Goal: Task Accomplishment & Management: Complete application form

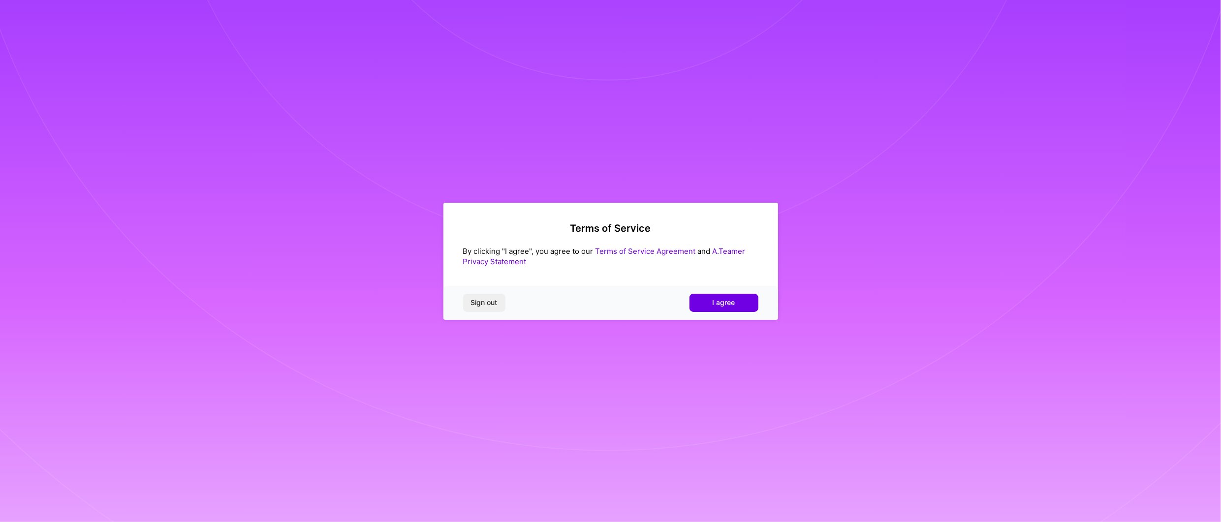
click at [648, 252] on link "Terms of Service Agreement" at bounding box center [645, 251] width 100 height 9
click at [731, 299] on button "I agree" at bounding box center [719, 299] width 69 height 18
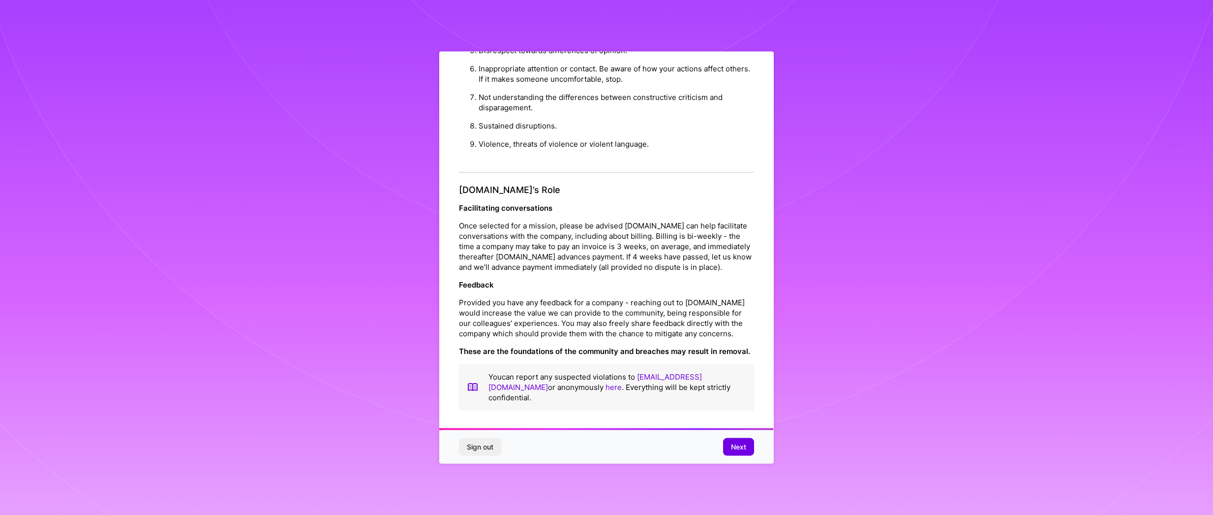
scroll to position [991, 0]
click at [743, 449] on span "Next" at bounding box center [738, 446] width 15 height 10
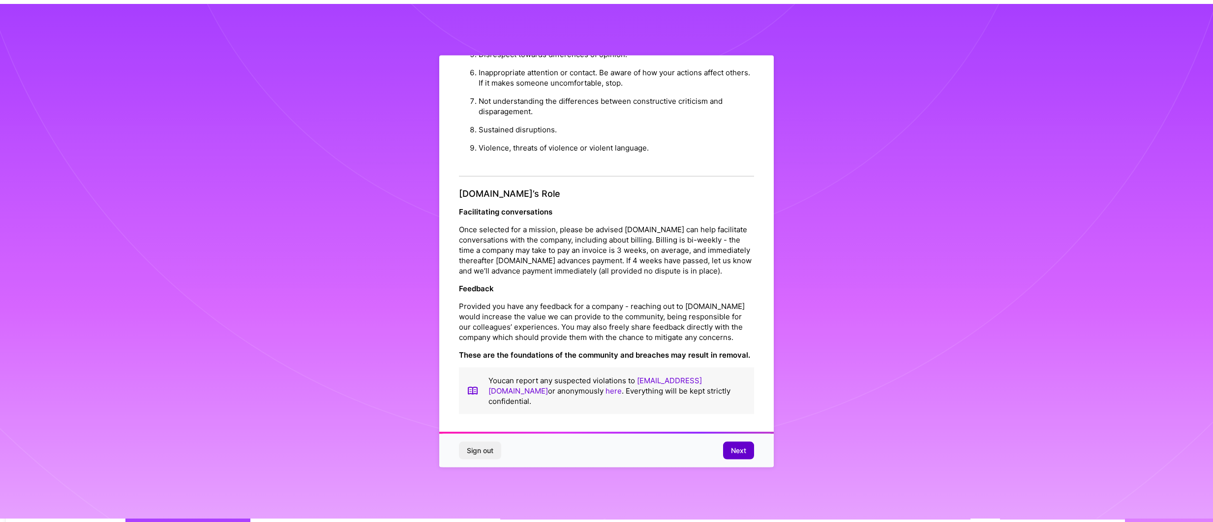
scroll to position [0, 0]
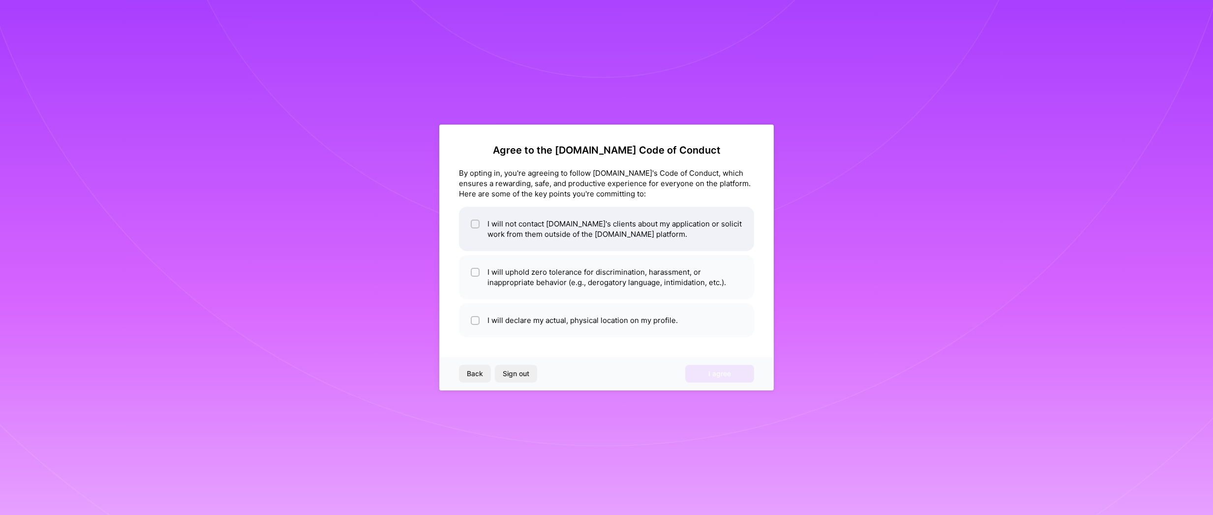
click at [484, 226] on li "I will not contact [DOMAIN_NAME]'s clients about my application or solicit work…" at bounding box center [606, 229] width 295 height 44
checkbox input "true"
click at [483, 274] on li "I will uphold zero tolerance for discrimination, harassment, or inappropriate b…" at bounding box center [606, 277] width 295 height 44
checkbox input "true"
click at [479, 323] on div at bounding box center [475, 320] width 9 height 9
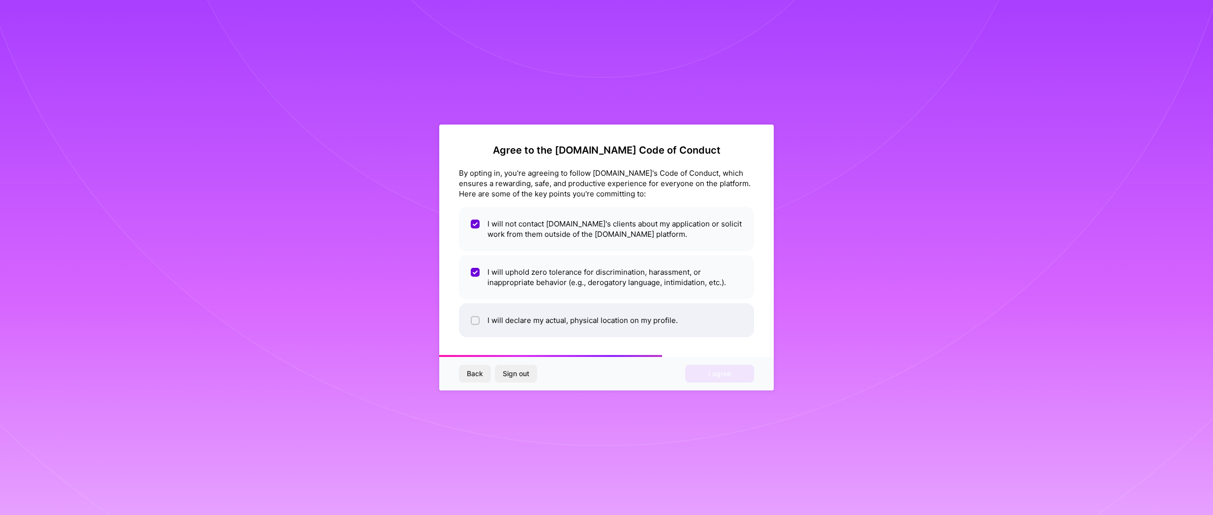
checkbox input "true"
click at [728, 374] on span "I agree" at bounding box center [720, 374] width 23 height 10
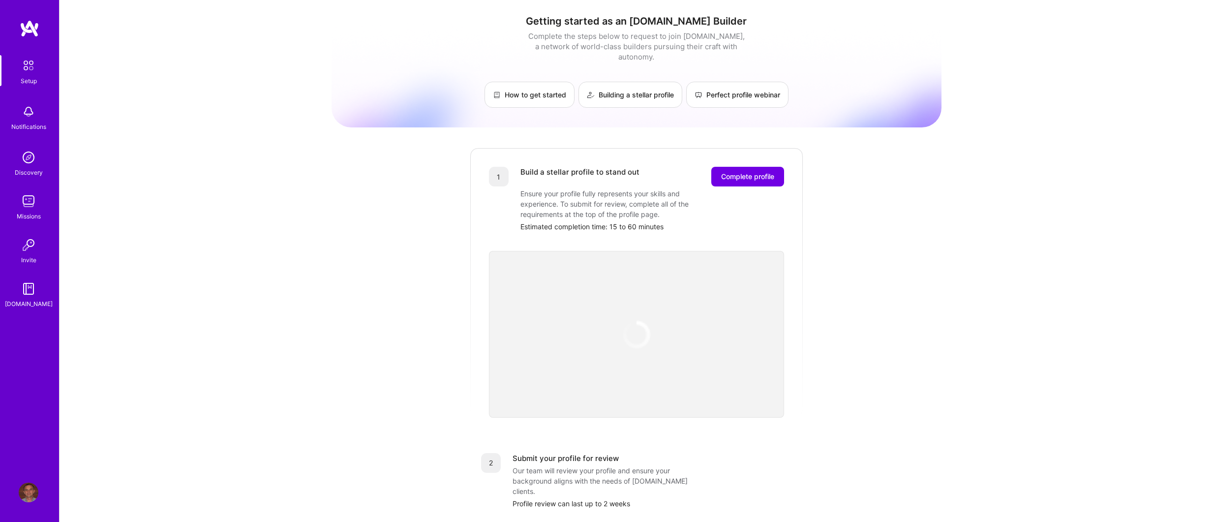
click at [30, 68] on img at bounding box center [28, 65] width 21 height 21
click at [762, 172] on span "Complete profile" at bounding box center [747, 177] width 53 height 10
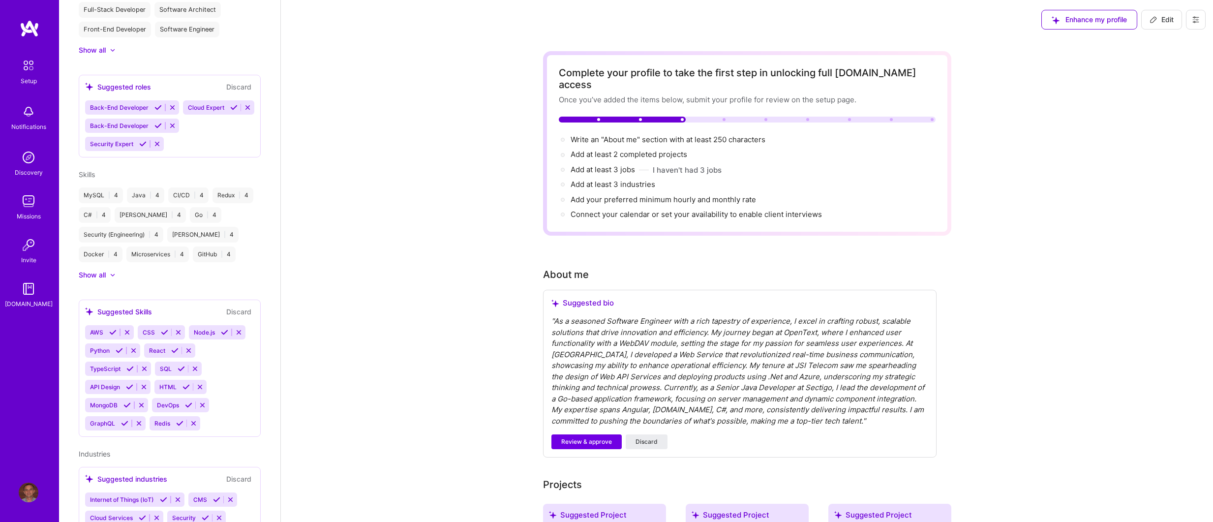
scroll to position [401, 0]
click at [126, 335] on icon at bounding box center [126, 331] width 7 height 7
click at [242, 335] on icon at bounding box center [245, 331] width 7 height 7
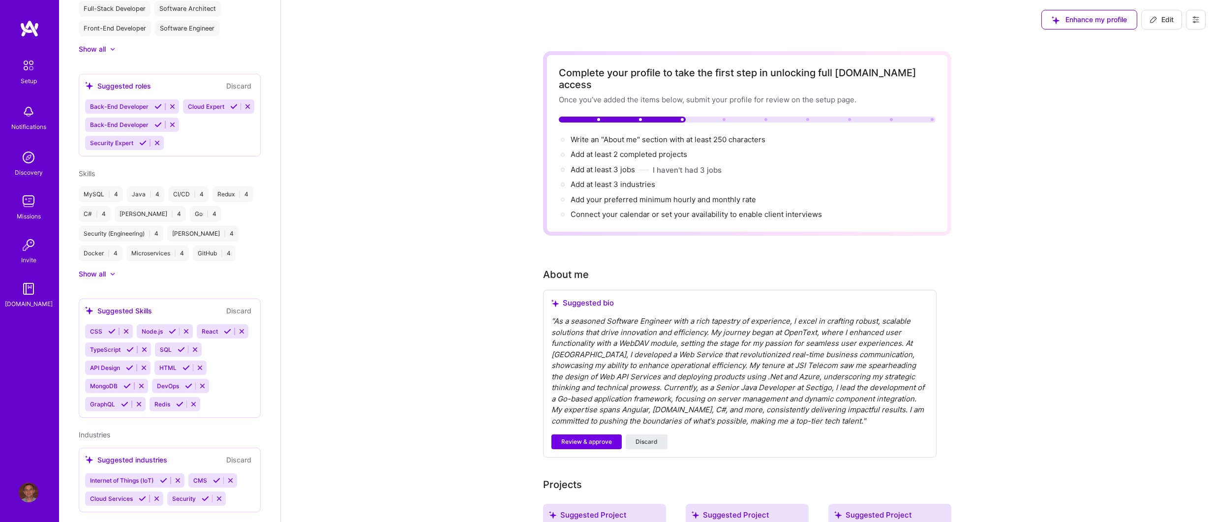
click at [145, 390] on icon at bounding box center [141, 385] width 7 height 7
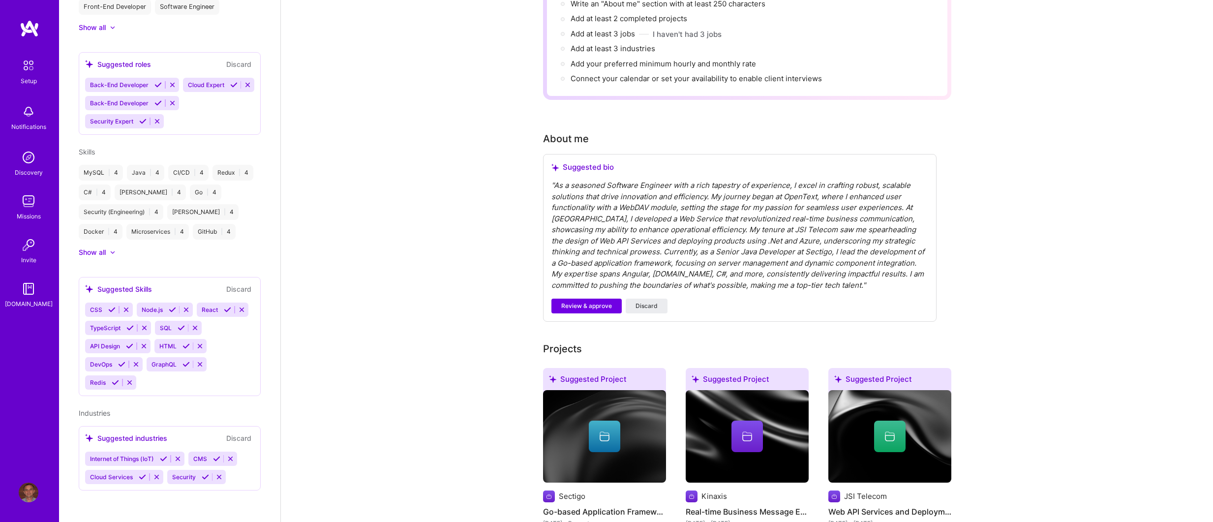
scroll to position [133, 0]
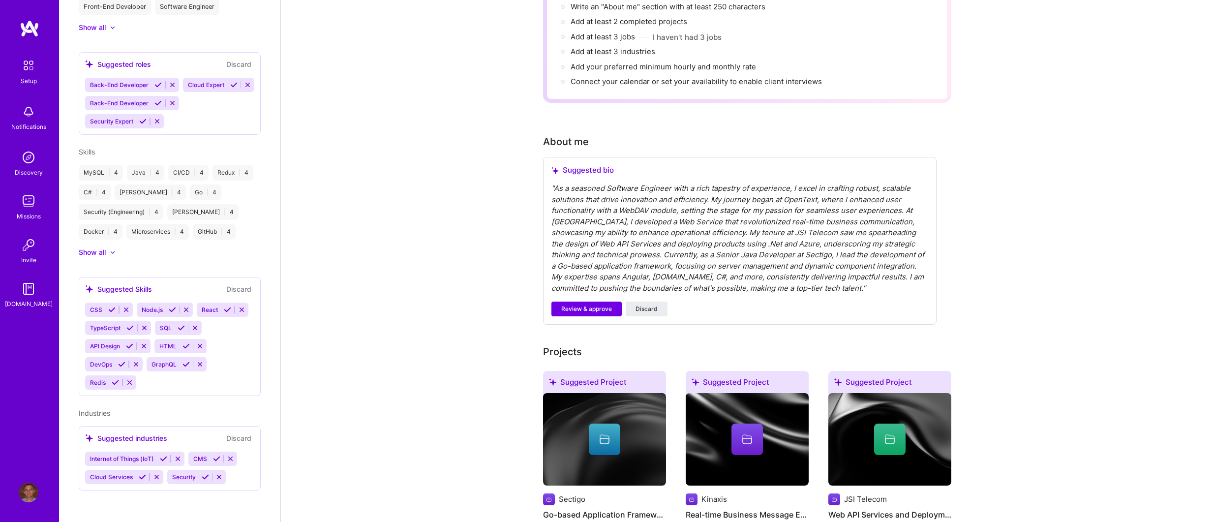
click at [643, 267] on div "" As a seasoned Software Engineer with a rich tapestry of experience, I excel i…" at bounding box center [740, 238] width 377 height 111
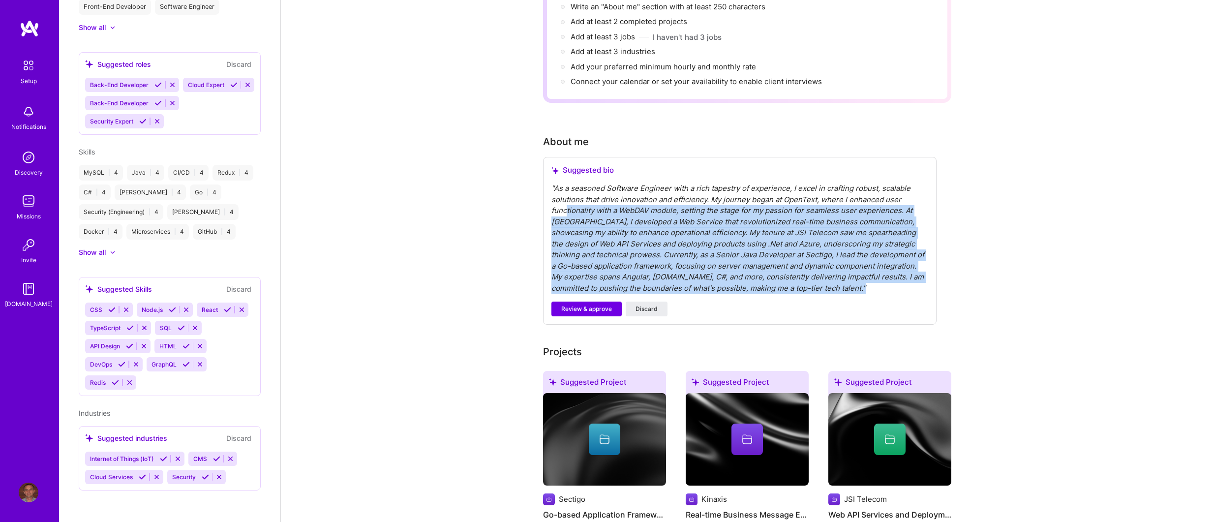
drag, startPoint x: 794, startPoint y: 280, endPoint x: 564, endPoint y: 199, distance: 243.5
click at [564, 199] on div "" As a seasoned Software Engineer with a rich tapestry of experience, I excel i…" at bounding box center [740, 238] width 377 height 111
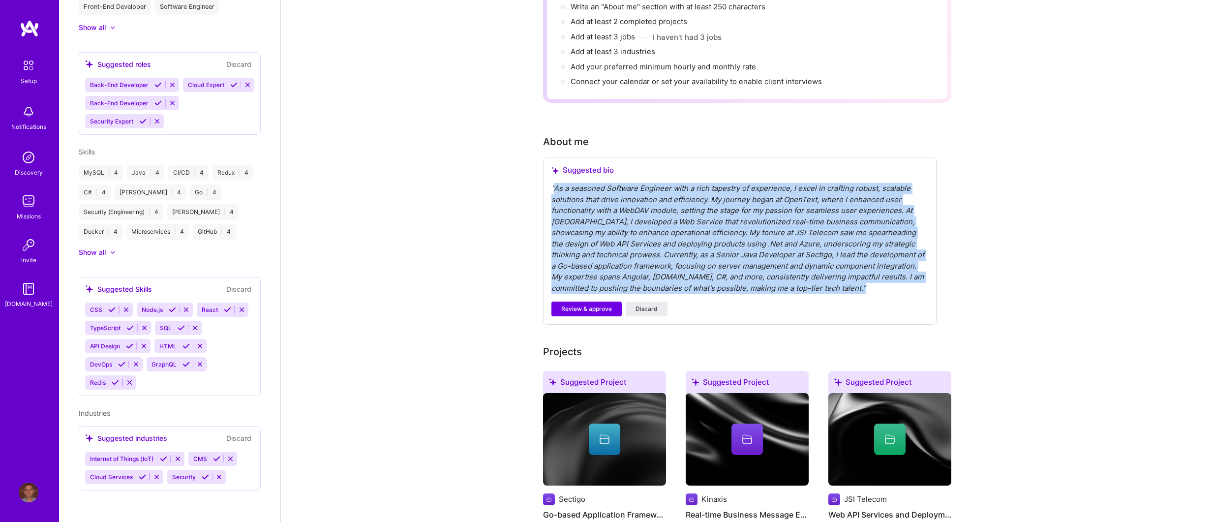
click at [553, 183] on div "" As a seasoned Software Engineer with a rich tapestry of experience, I excel i…" at bounding box center [740, 238] width 377 height 111
click at [552, 183] on div "" As a seasoned Software Engineer with a rich tapestry of experience, I excel i…" at bounding box center [740, 238] width 377 height 111
drag, startPoint x: 572, startPoint y: 226, endPoint x: 566, endPoint y: 193, distance: 33.1
click at [573, 226] on div "" As a seasoned Software Engineer with a rich tapestry of experience, I excel i…" at bounding box center [740, 238] width 377 height 111
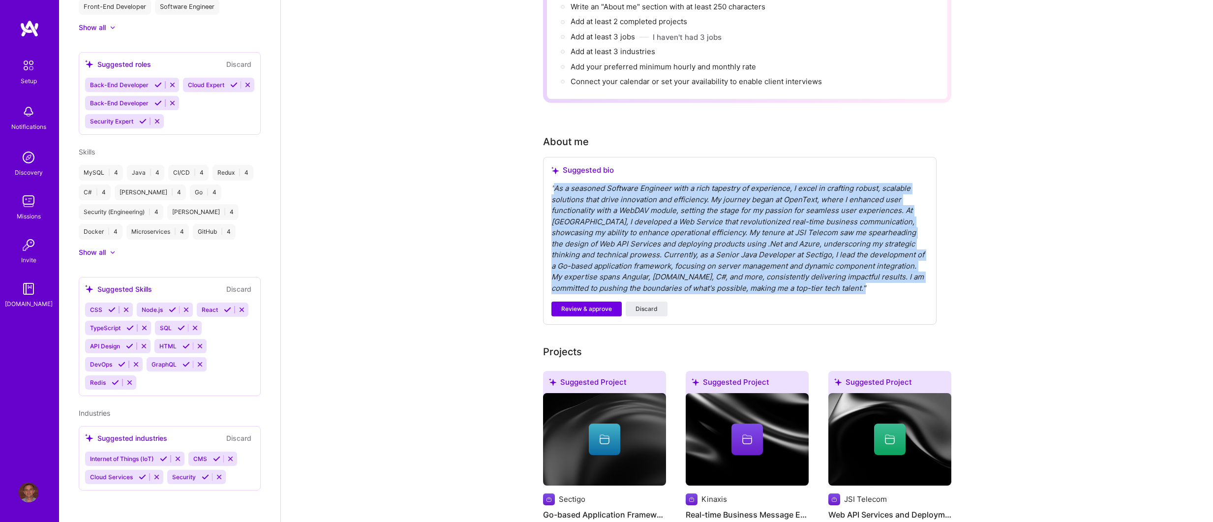
click at [562, 183] on div "" As a seasoned Software Engineer with a rich tapestry of experience, I excel i…" at bounding box center [740, 238] width 377 height 111
drag, startPoint x: 795, startPoint y: 276, endPoint x: 524, endPoint y: 171, distance: 289.7
click at [596, 305] on span "Review & approve" at bounding box center [586, 309] width 51 height 9
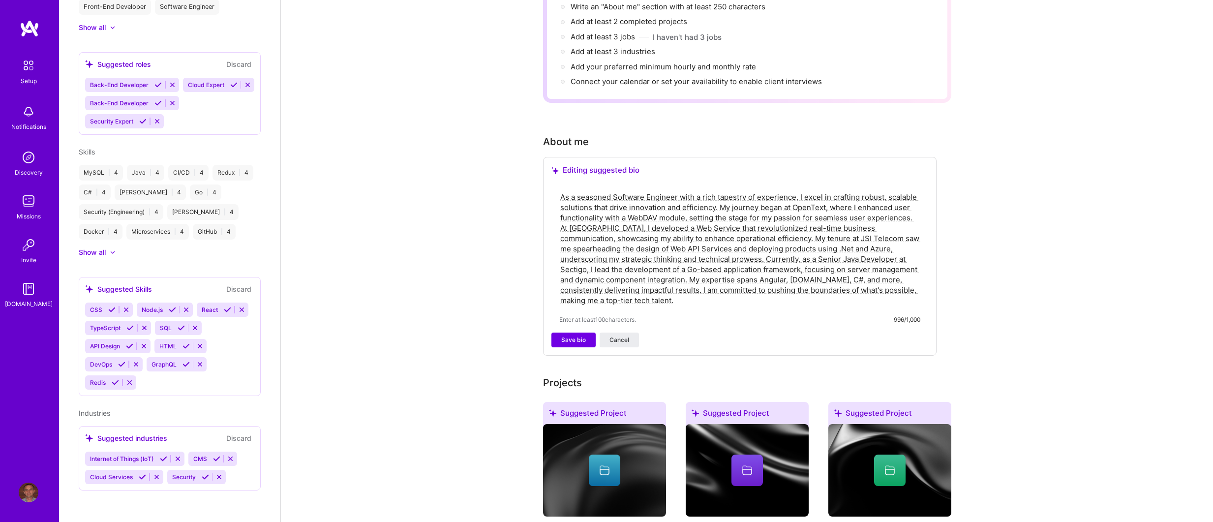
click at [840, 270] on textarea "As a seasoned Software Engineer with a rich tapestry of experience, I excel in …" at bounding box center [739, 249] width 361 height 116
click at [715, 314] on div "Enter at least 100 characters. Text cannot exceed 1000 characters." at bounding box center [739, 319] width 361 height 10
click at [853, 271] on textarea "As a seasoned Software Engineer with a rich tapestry of experience, I excel in …" at bounding box center [739, 249] width 361 height 116
click at [675, 289] on textarea "As a seasoned Software Engineer with a rich tapestry of experience, I excel in …" at bounding box center [739, 249] width 361 height 116
click at [856, 270] on textarea "As a seasoned Software Engineer with a rich tapestry of experience, I excel in …" at bounding box center [739, 249] width 361 height 116
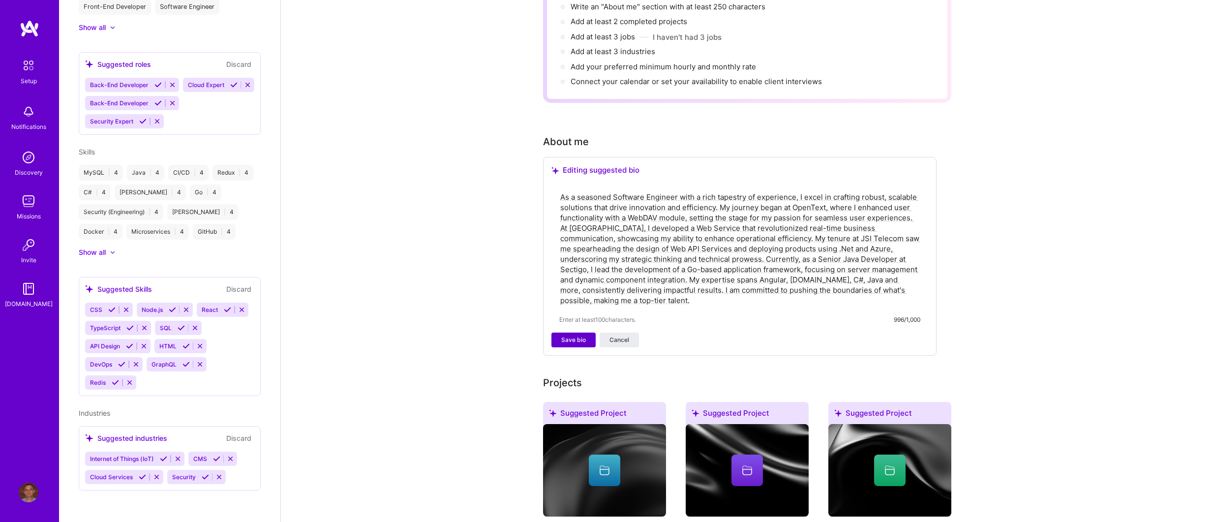
type textarea "As a seasoned Software Engineer with a rich tapestry of experience, I excel in …"
click at [570, 336] on span "Save bio" at bounding box center [573, 340] width 25 height 9
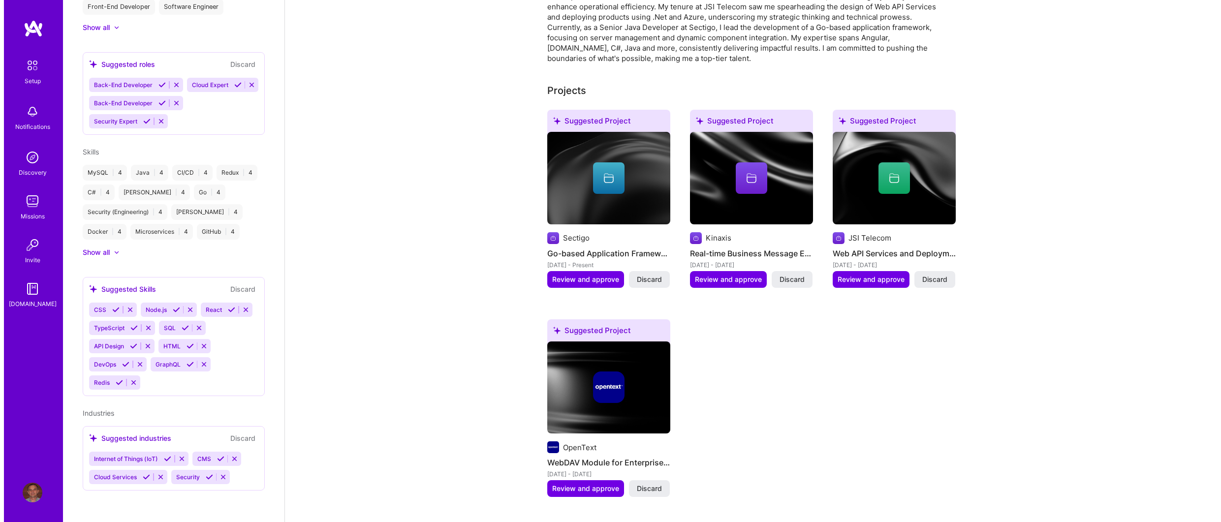
scroll to position [303, 0]
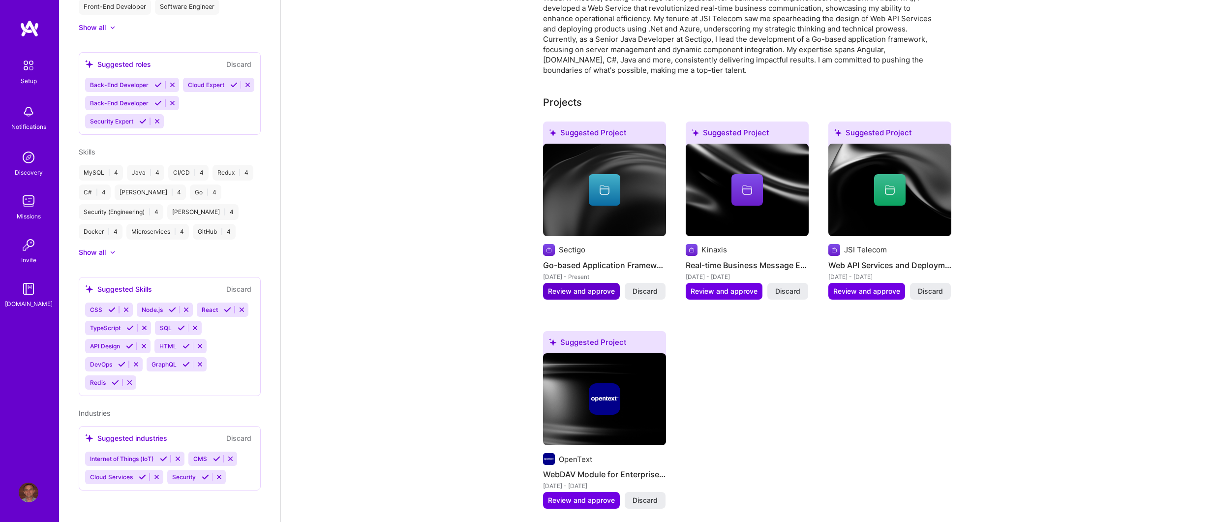
click at [570, 286] on span "Review and approve" at bounding box center [581, 291] width 67 height 10
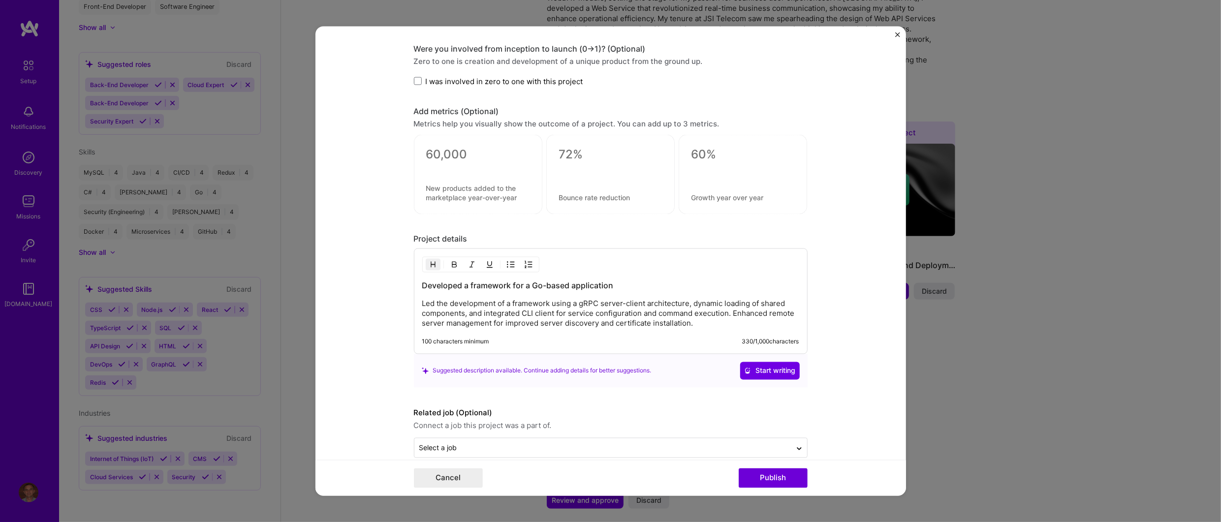
scroll to position [733, 0]
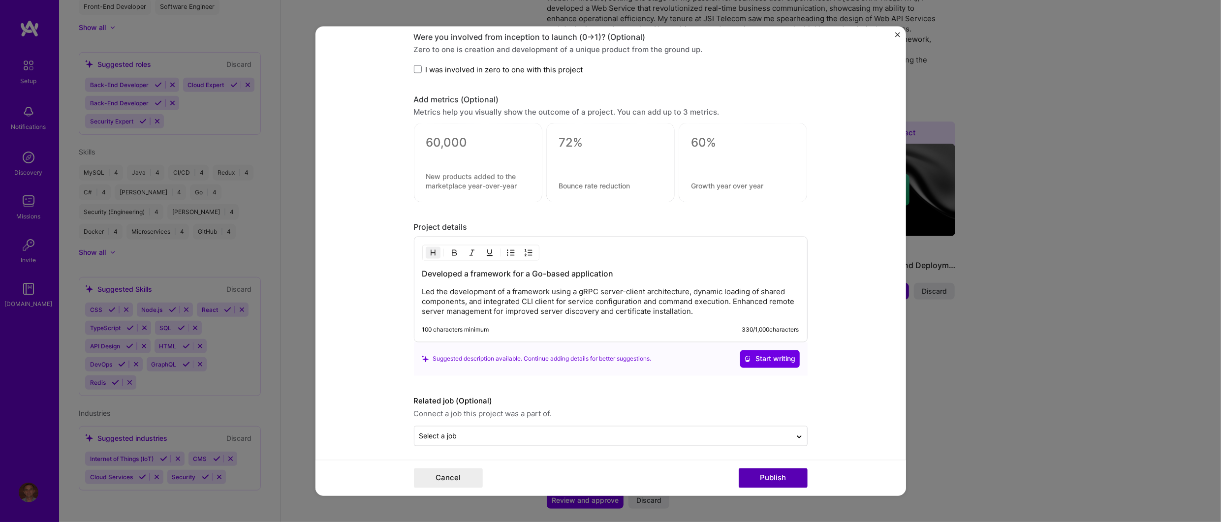
click at [775, 480] on button "Publish" at bounding box center [773, 478] width 69 height 20
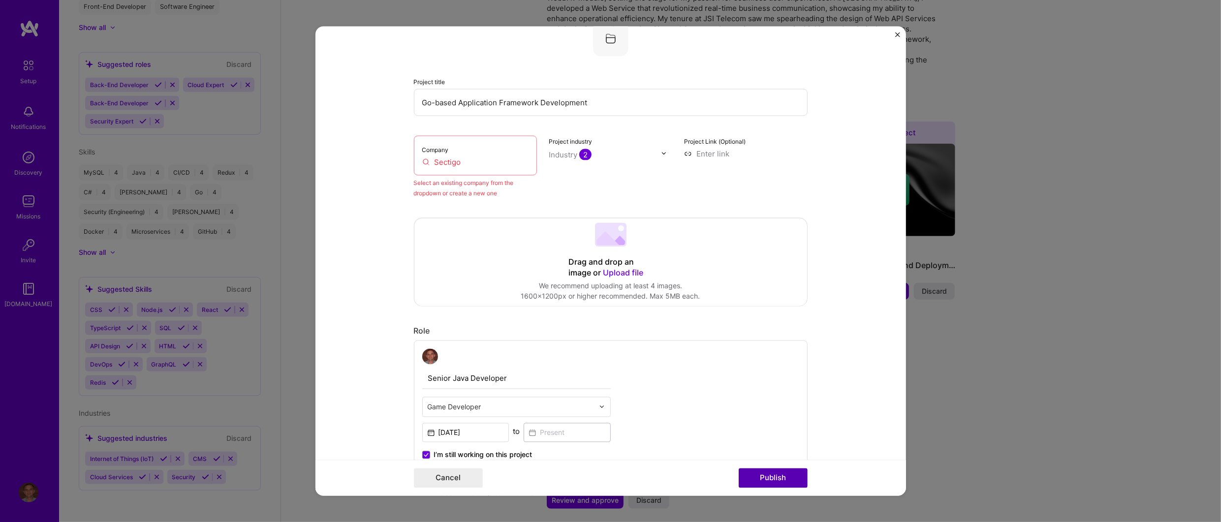
scroll to position [64, 0]
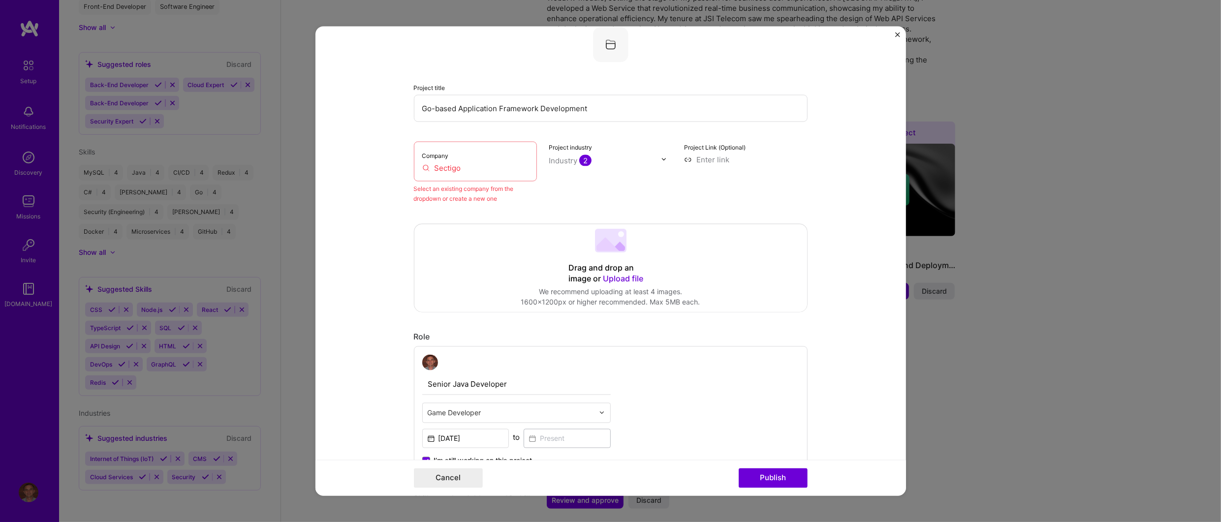
click at [501, 171] on input "Sectigo" at bounding box center [475, 167] width 107 height 10
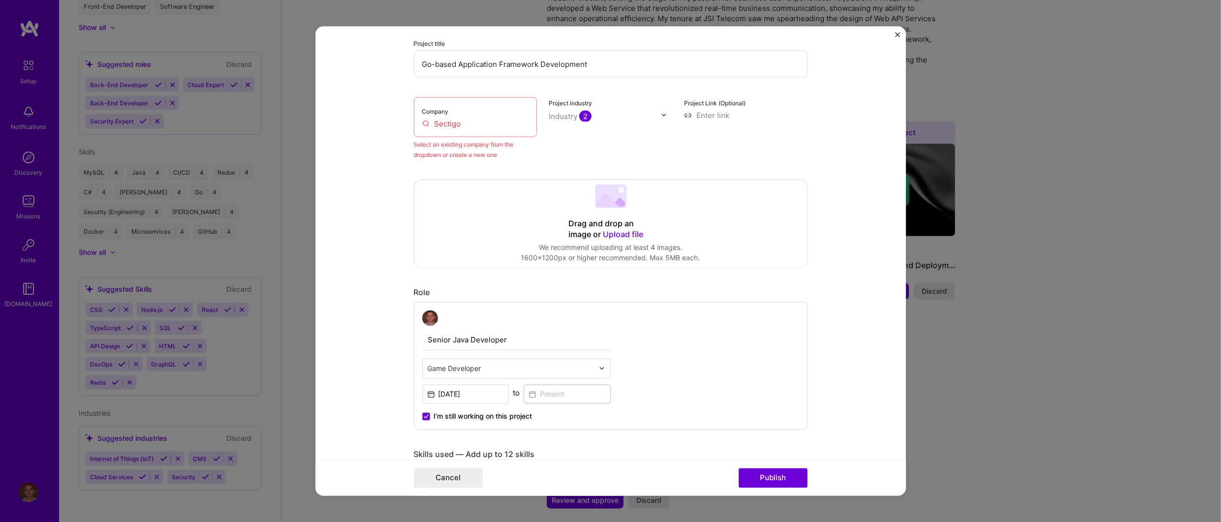
scroll to position [84, 0]
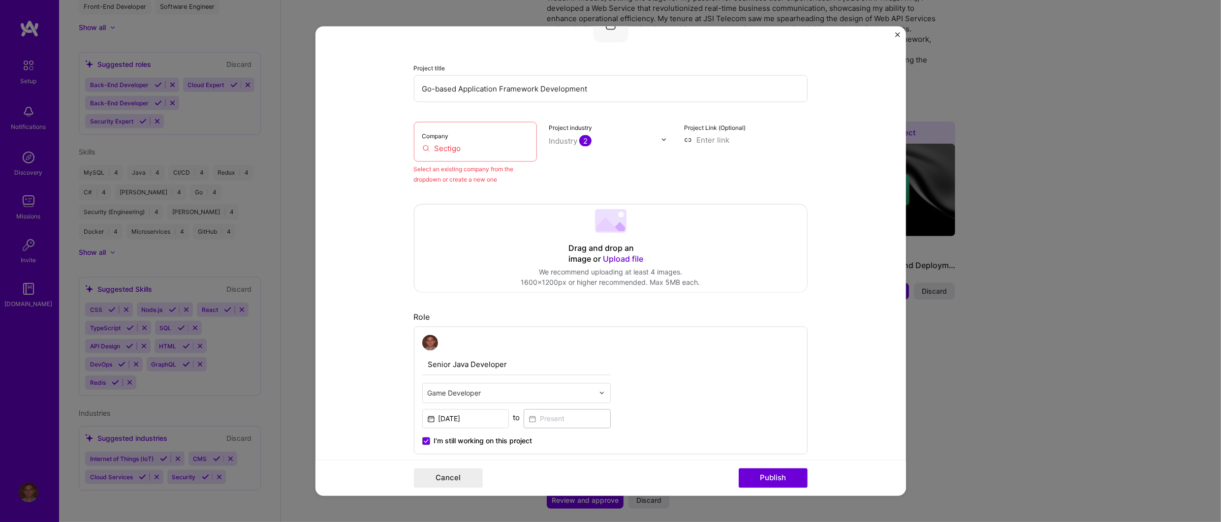
click at [477, 149] on input "Sectigo" at bounding box center [475, 148] width 107 height 10
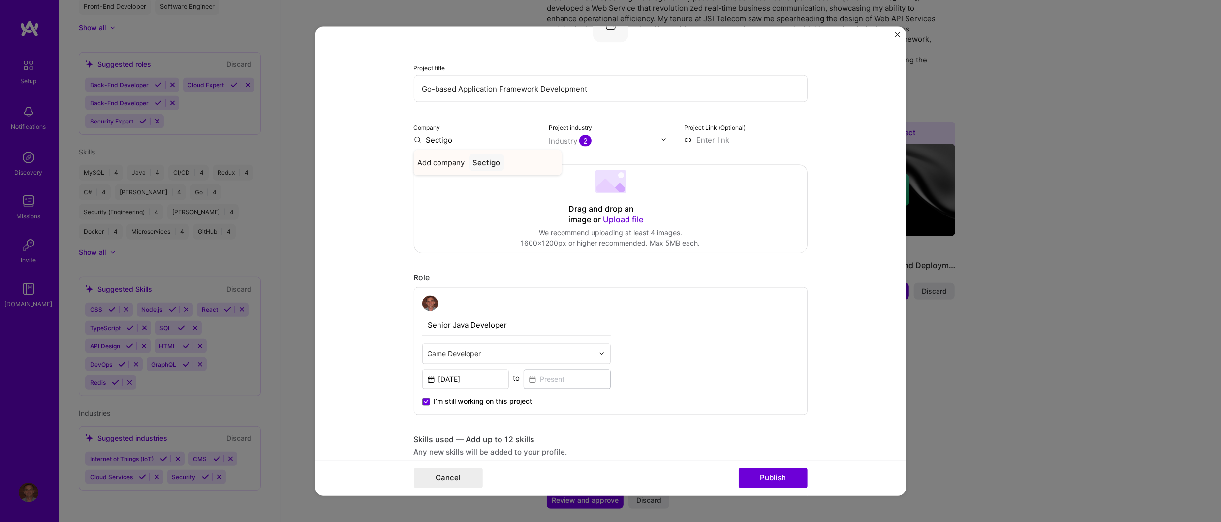
type input "Sectigo"
click at [487, 159] on div "Sectigo" at bounding box center [486, 162] width 35 height 17
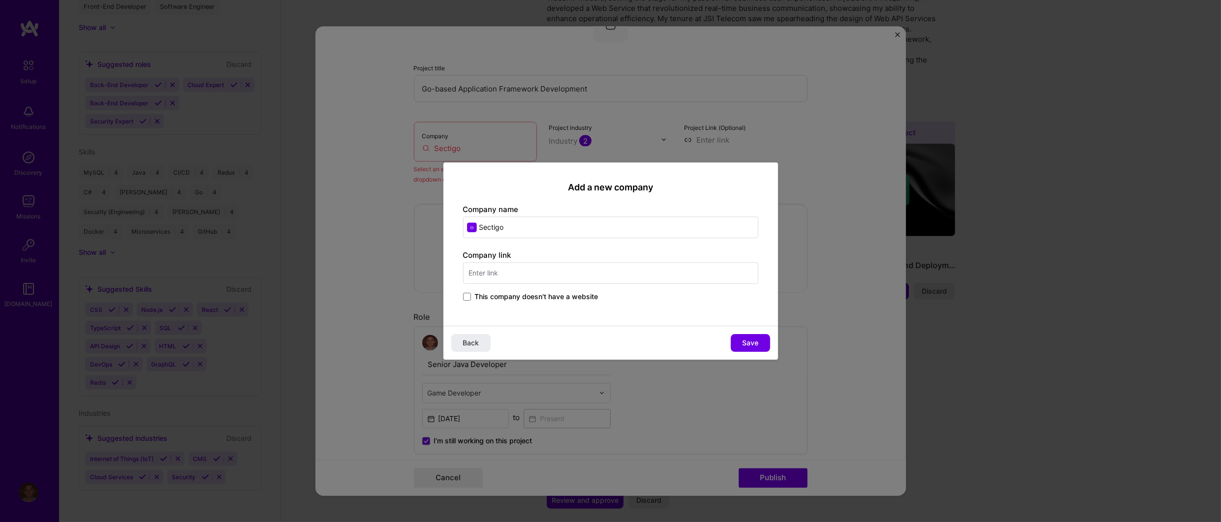
click at [504, 276] on input "text" at bounding box center [610, 273] width 295 height 22
type input "[URL][DOMAIN_NAME]"
click at [759, 344] on button "Save" at bounding box center [750, 343] width 39 height 18
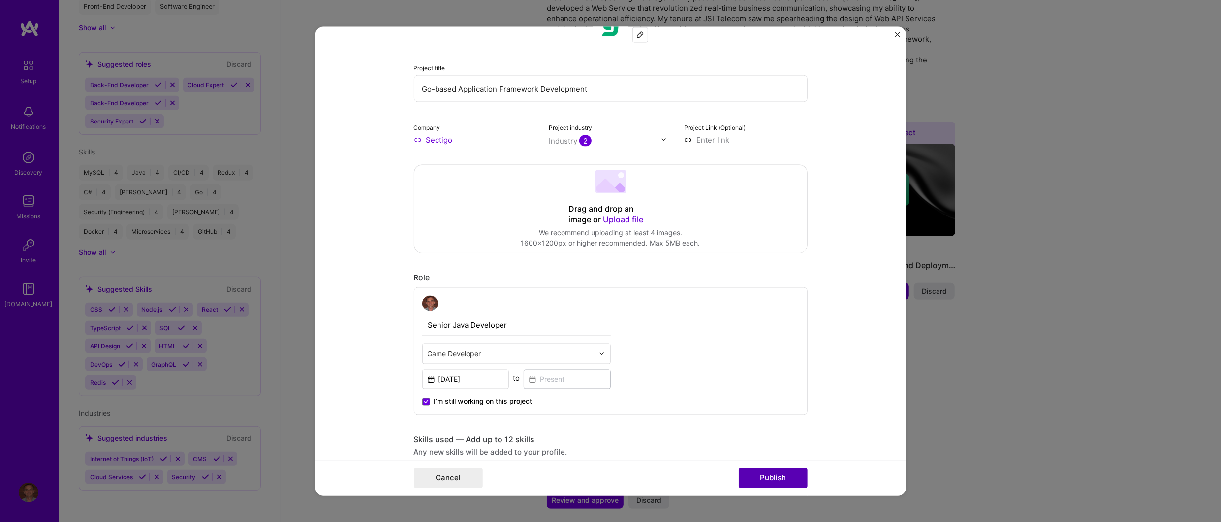
click at [773, 478] on button "Publish" at bounding box center [773, 478] width 69 height 20
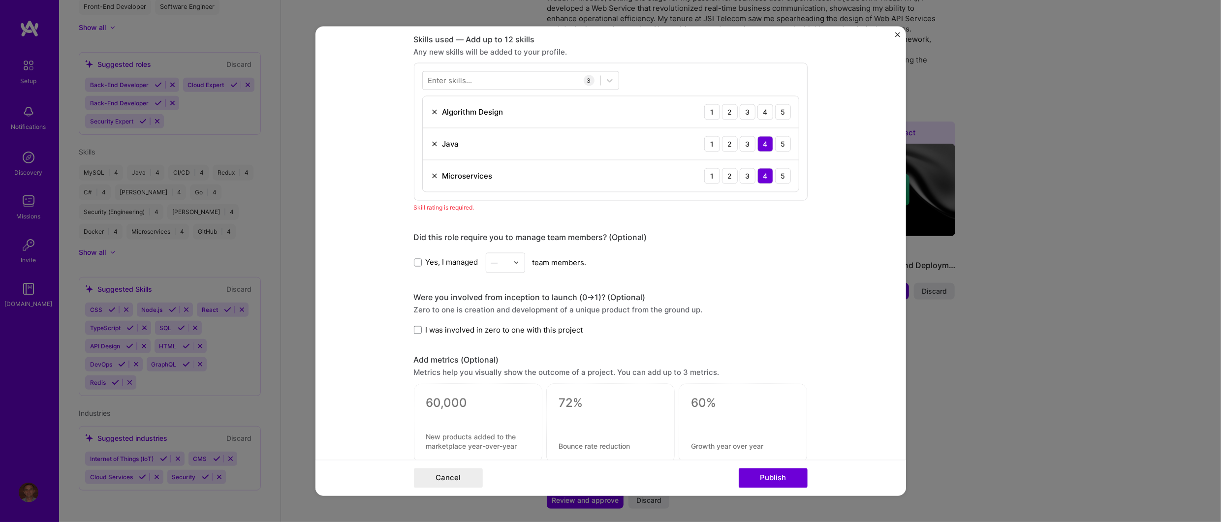
scroll to position [491, 0]
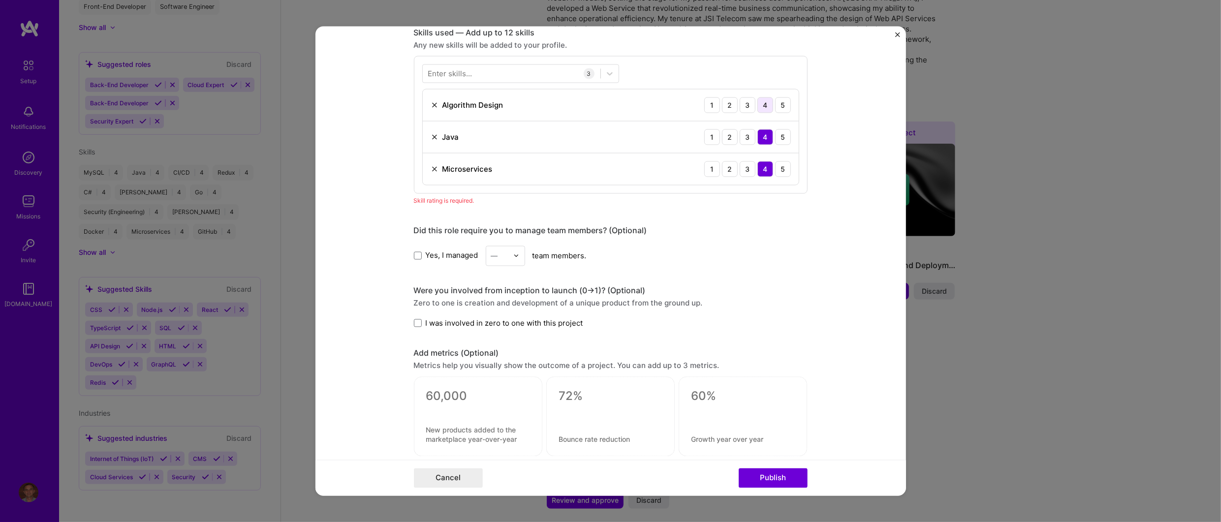
click at [759, 107] on div "4" at bounding box center [765, 105] width 16 height 16
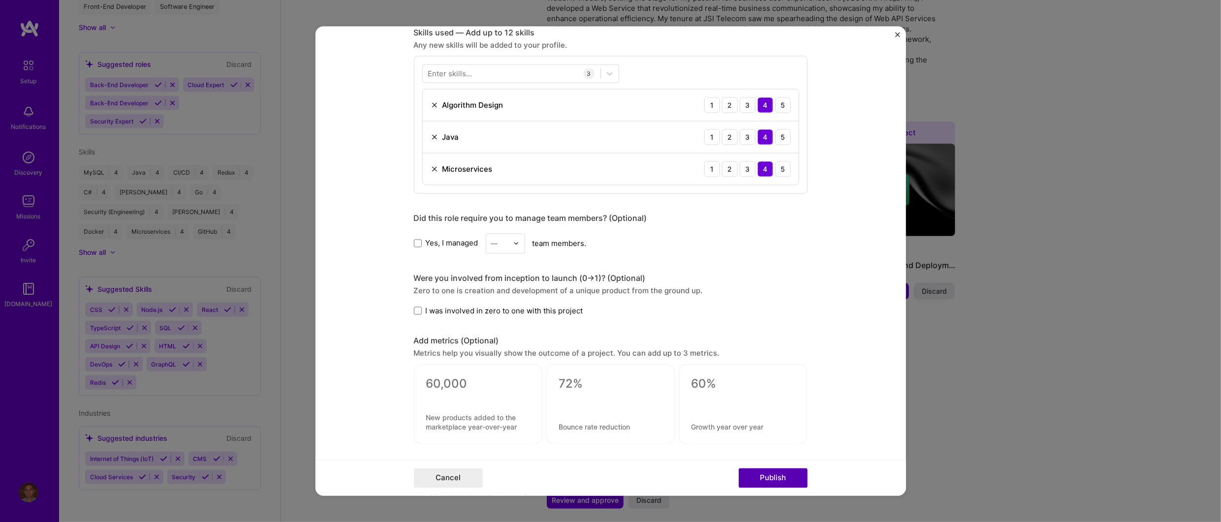
click at [778, 484] on button "Publish" at bounding box center [773, 478] width 69 height 20
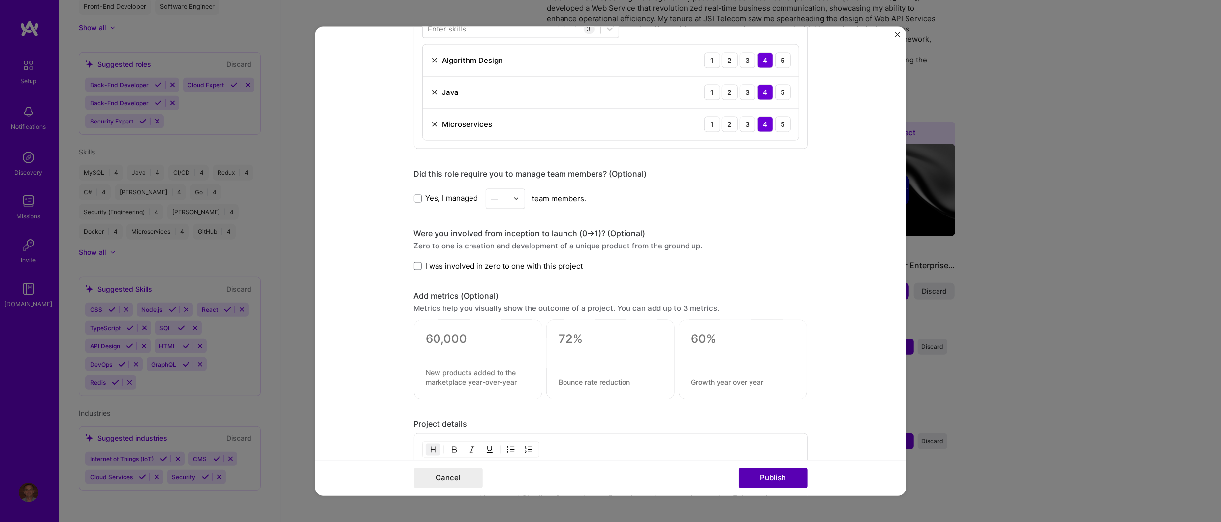
scroll to position [446, 0]
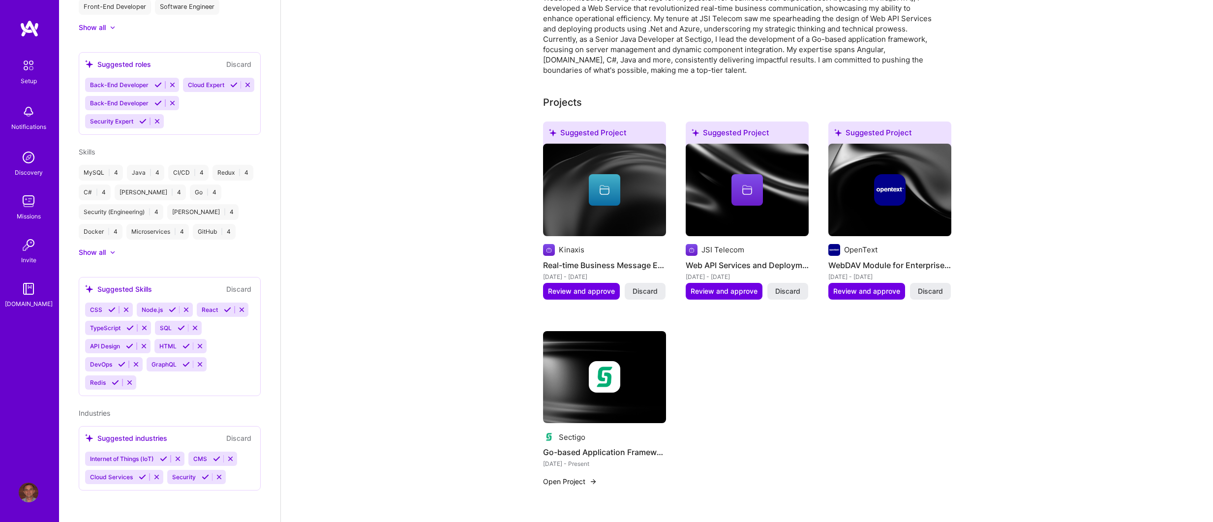
click at [878, 200] on img at bounding box center [890, 190] width 123 height 93
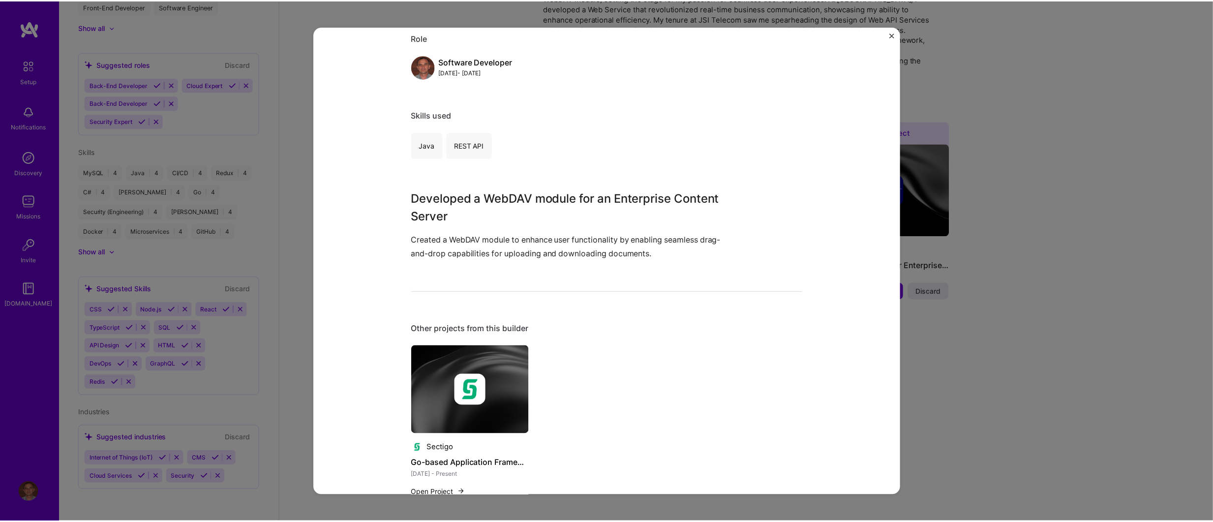
scroll to position [149, 0]
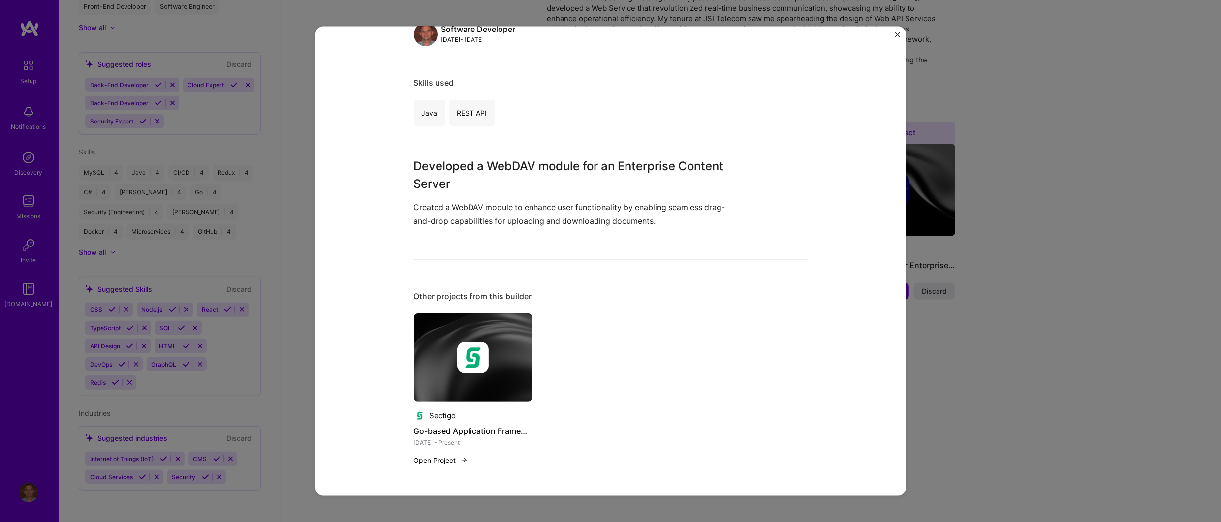
click at [896, 34] on img "Close" at bounding box center [897, 34] width 5 height 5
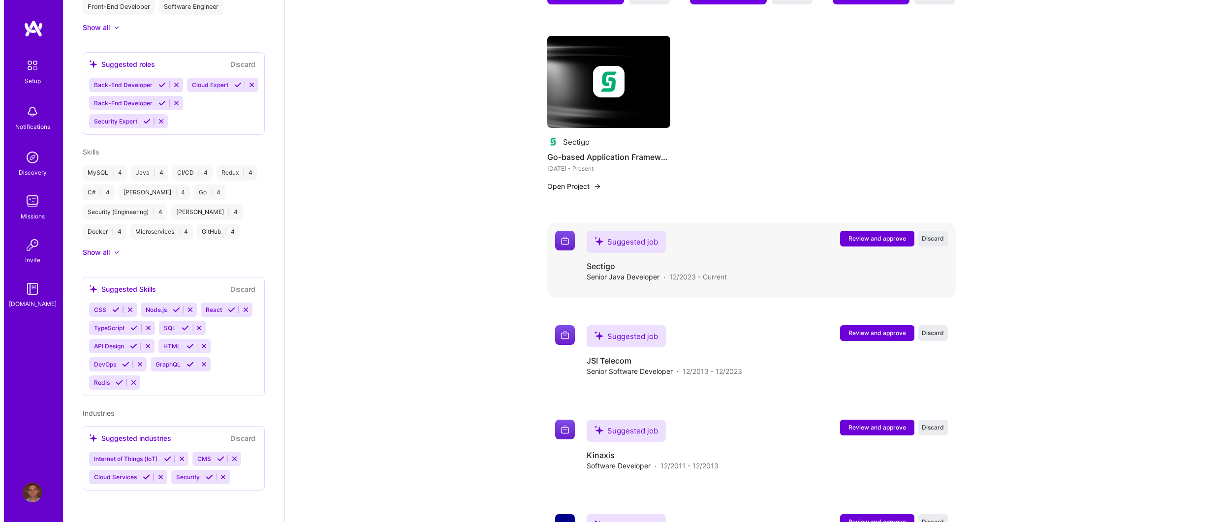
scroll to position [674, 0]
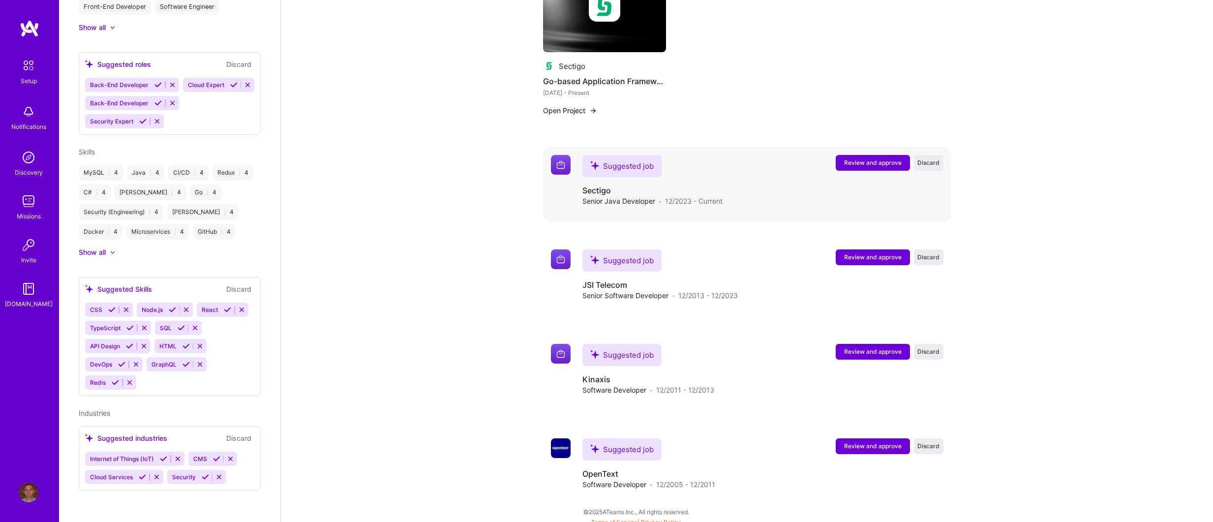
click at [872, 158] on span "Review and approve" at bounding box center [873, 162] width 58 height 8
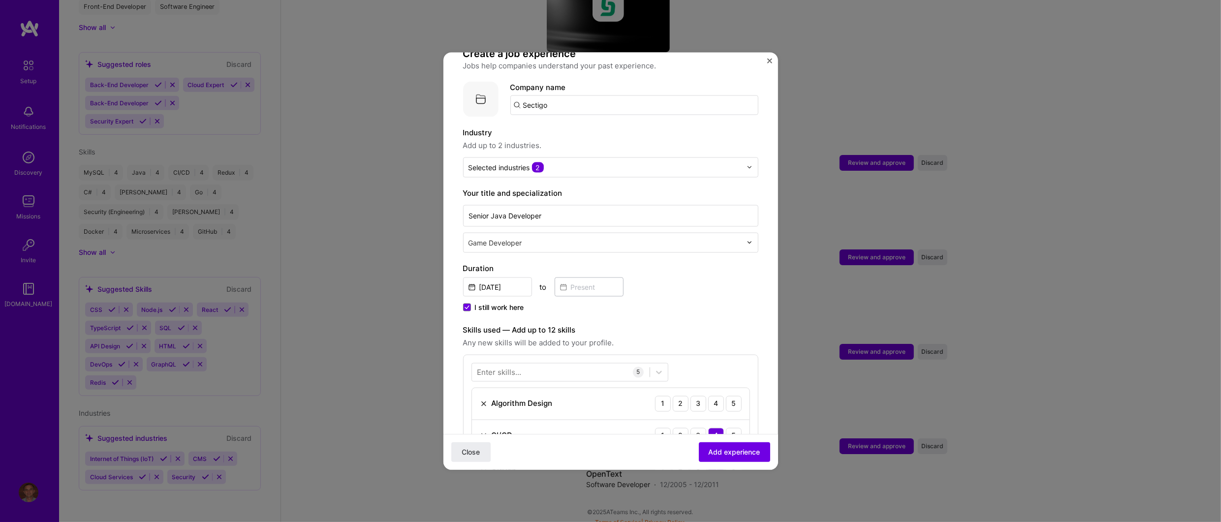
scroll to position [130, 0]
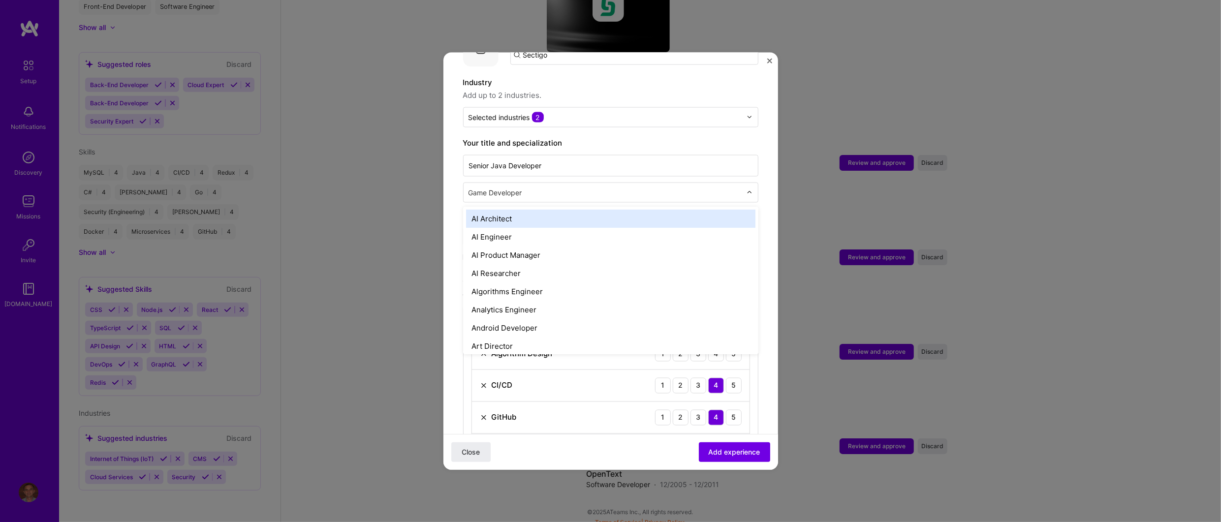
click at [731, 187] on input "text" at bounding box center [605, 192] width 275 height 10
type input "a"
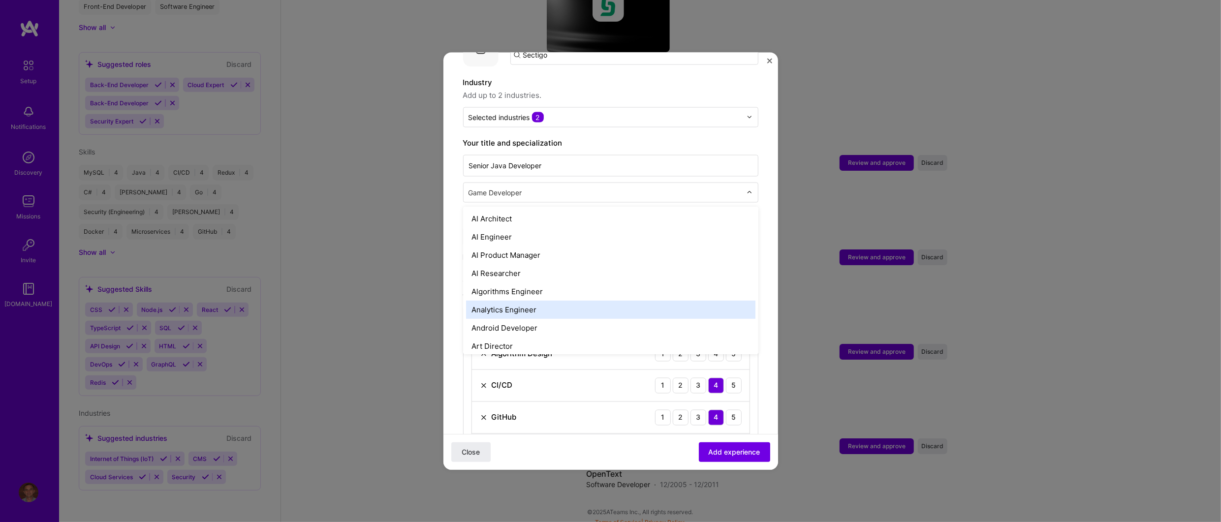
click at [760, 170] on form "Adding suggested job This job is suggested based on your LinkedIn, resume or [D…" at bounding box center [610, 396] width 335 height 909
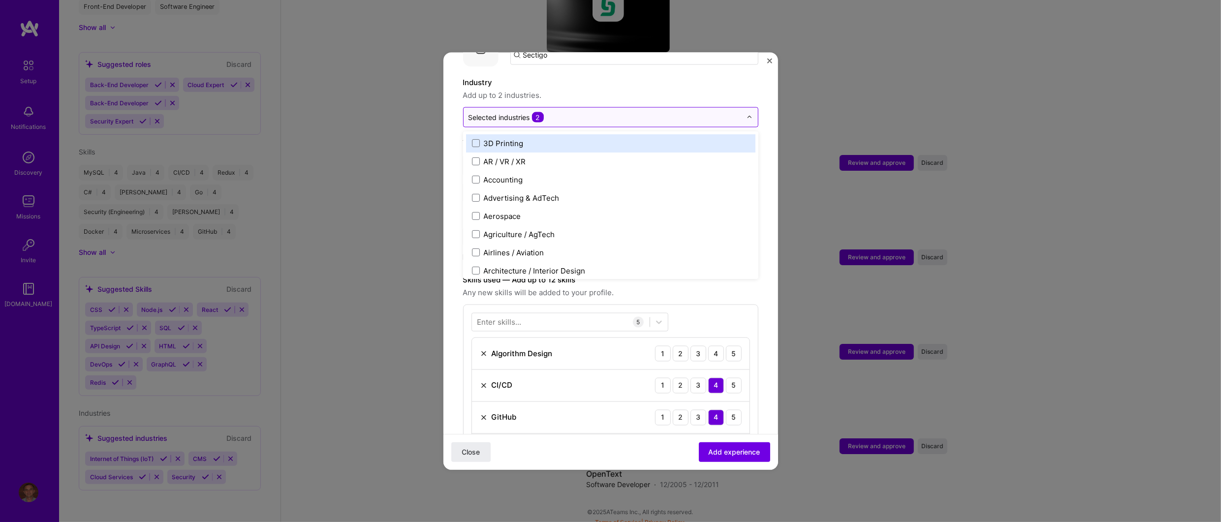
click at [746, 114] on img at bounding box center [749, 117] width 6 height 6
type input "l"
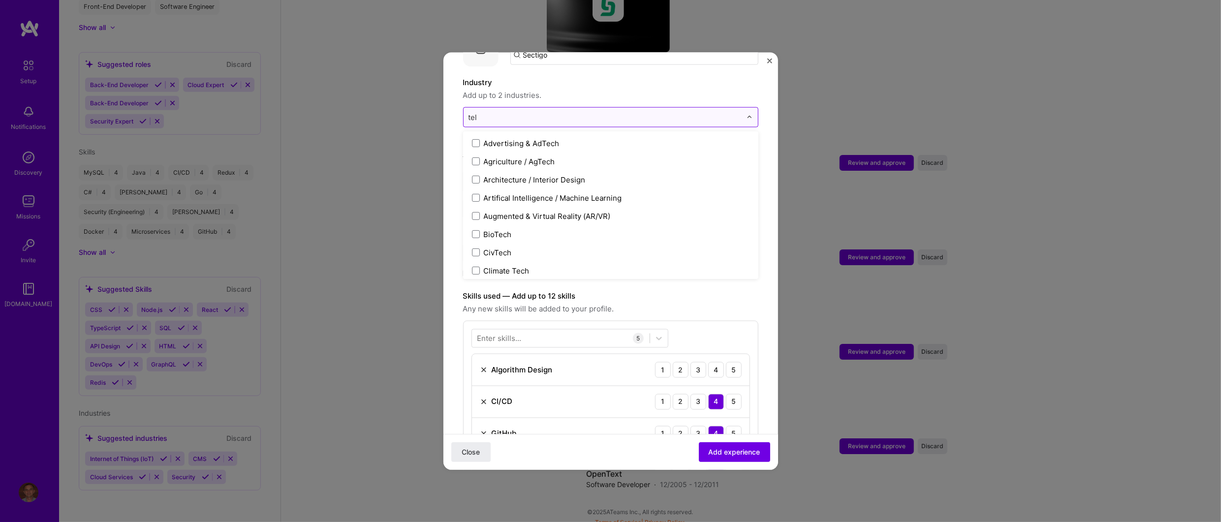
type input "tele"
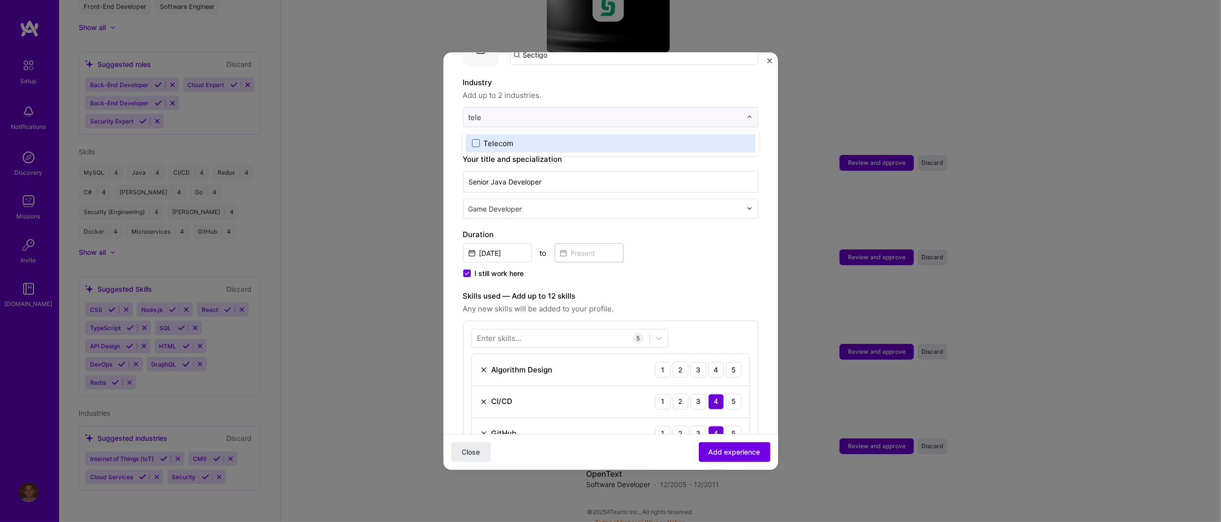
click at [477, 139] on span at bounding box center [476, 143] width 8 height 8
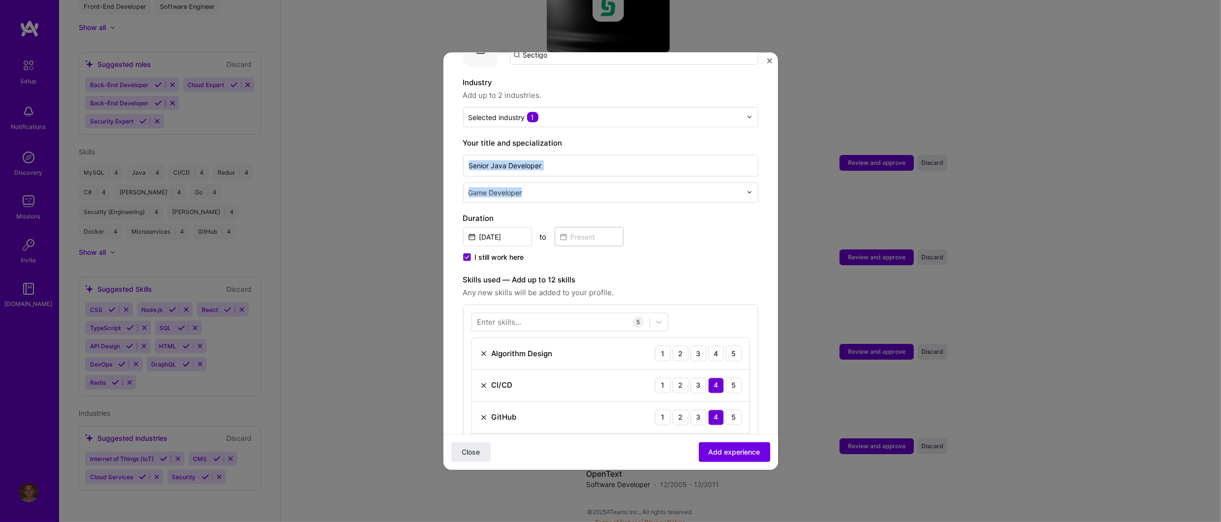
drag, startPoint x: 770, startPoint y: 171, endPoint x: 770, endPoint y: 123, distance: 48.7
click at [770, 123] on div "Adding suggested job This job is suggested based on your LinkedIn, resume or [D…" at bounding box center [610, 261] width 335 height 418
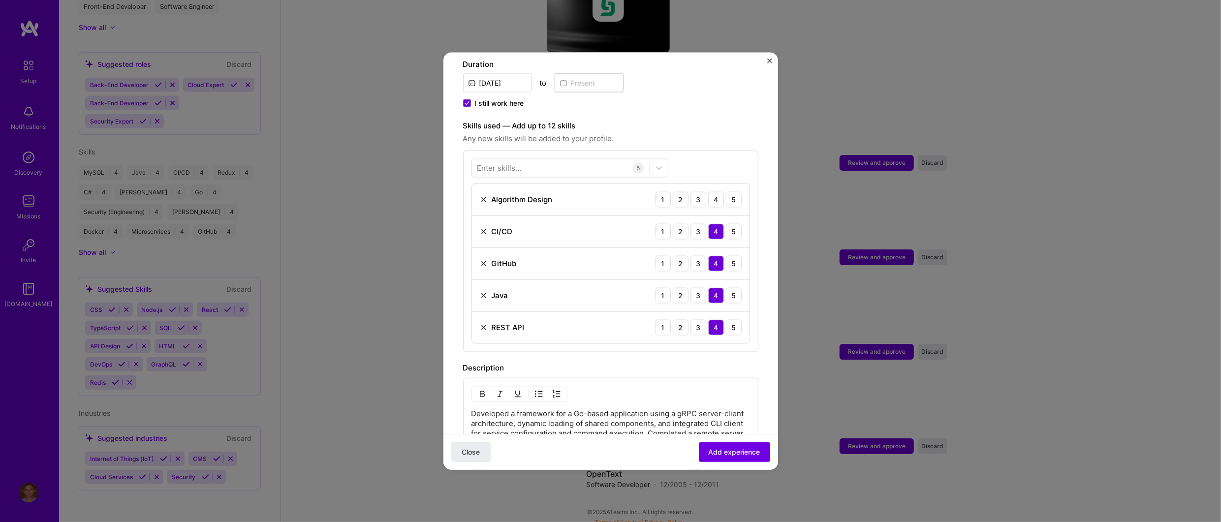
scroll to position [284, 0]
click at [712, 191] on div "4" at bounding box center [716, 199] width 16 height 16
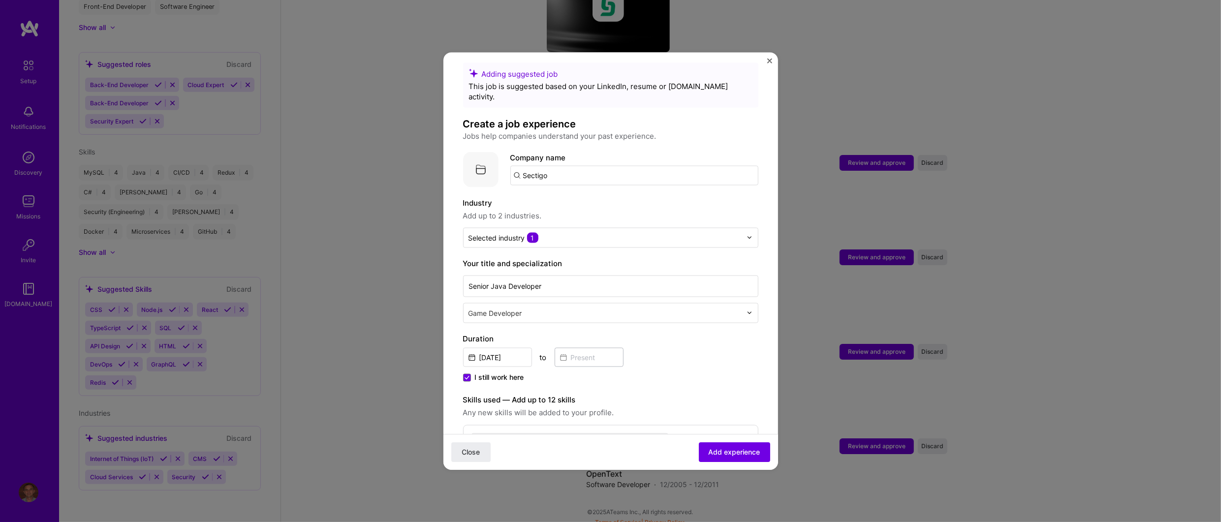
scroll to position [0, 0]
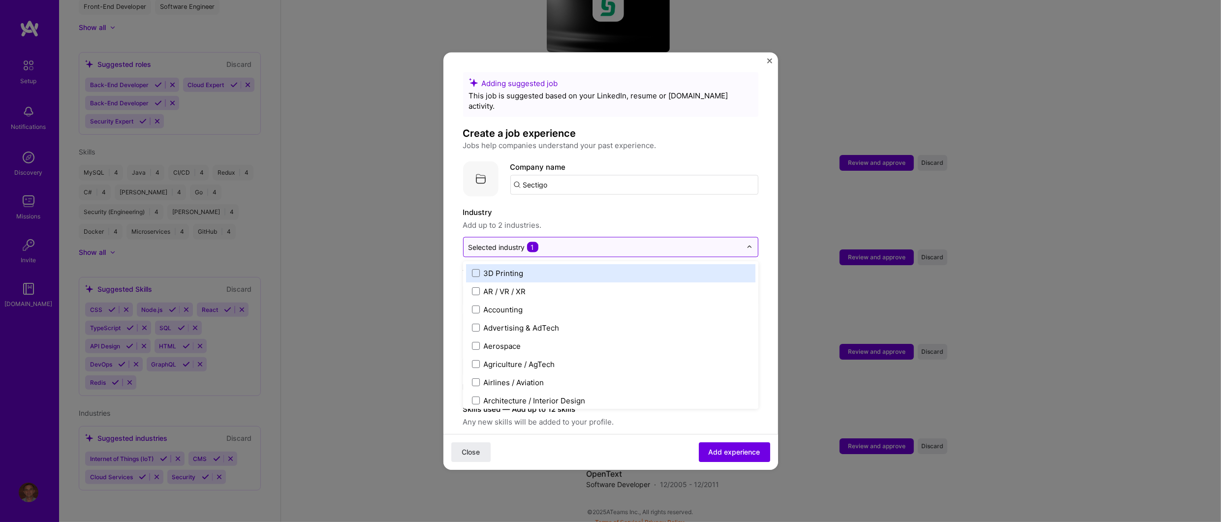
click at [746, 244] on img at bounding box center [749, 247] width 6 height 6
type input "secu"
click at [475, 269] on span at bounding box center [476, 273] width 8 height 8
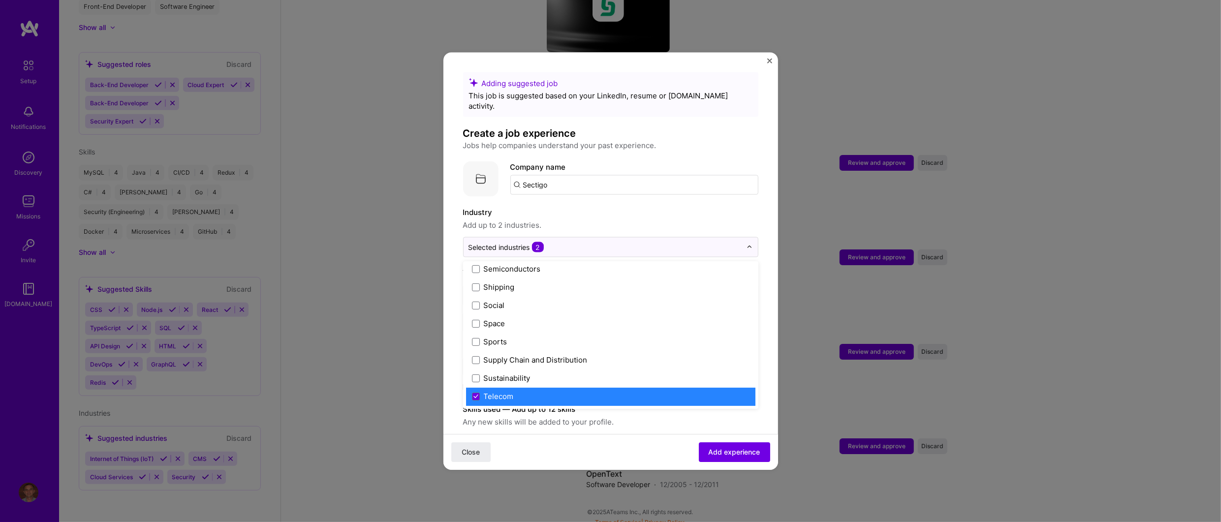
scroll to position [2043, 0]
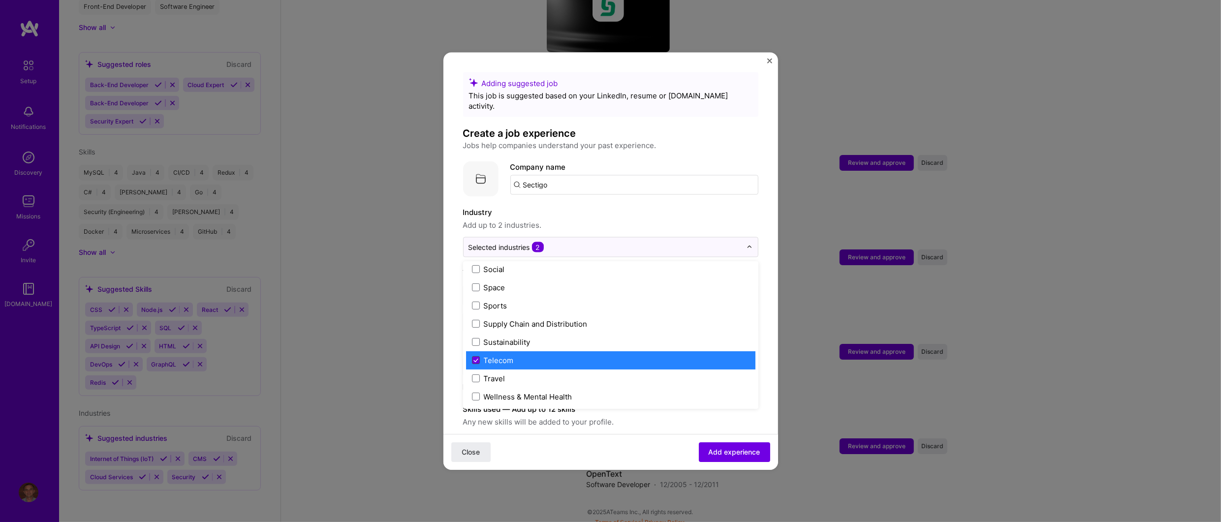
click at [478, 358] on icon at bounding box center [475, 360] width 5 height 4
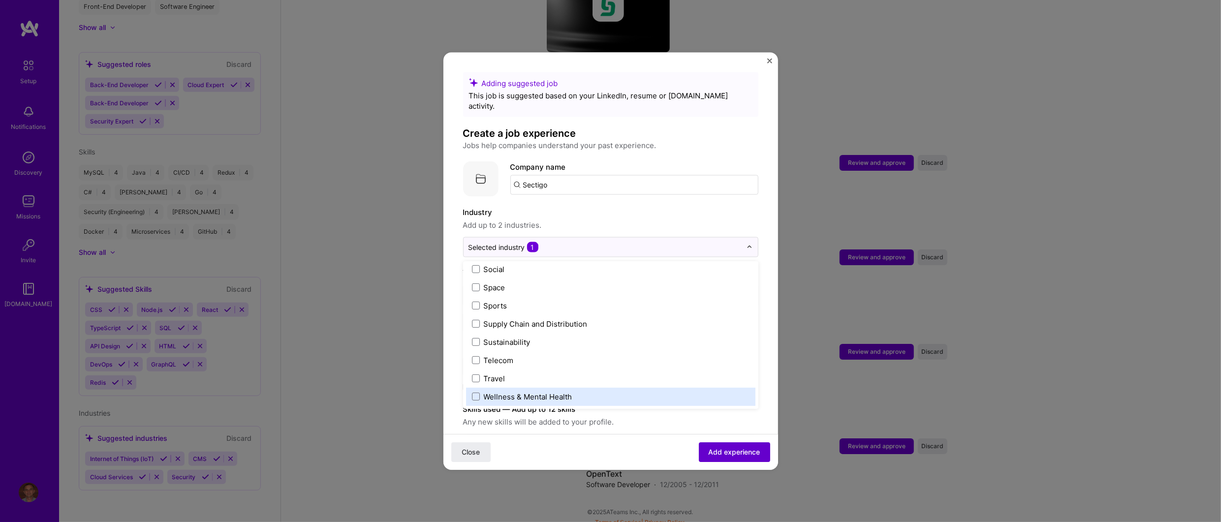
click at [737, 454] on span "Add experience" at bounding box center [735, 452] width 52 height 10
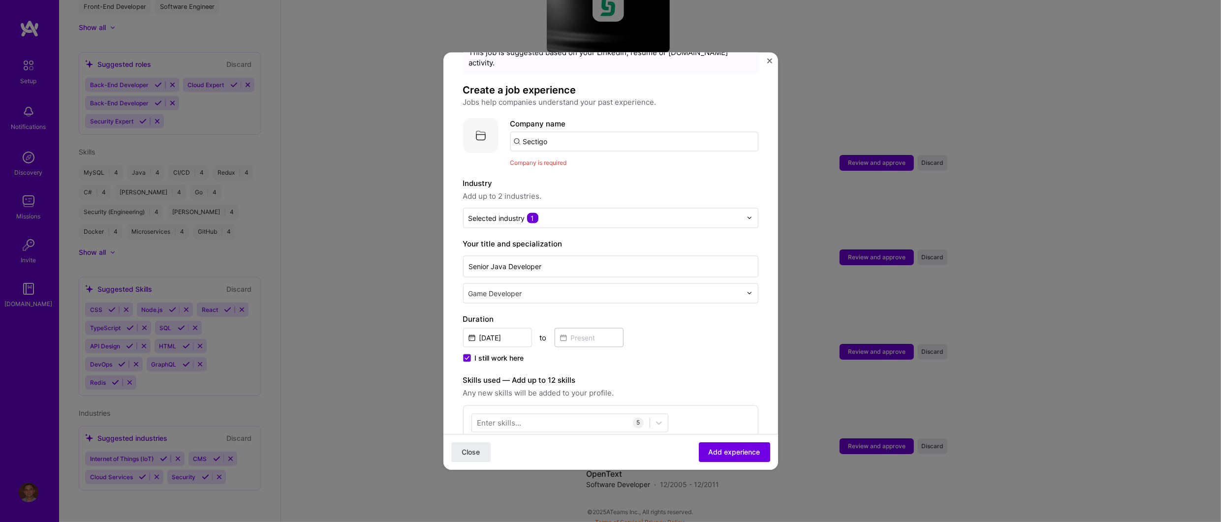
scroll to position [2, 0]
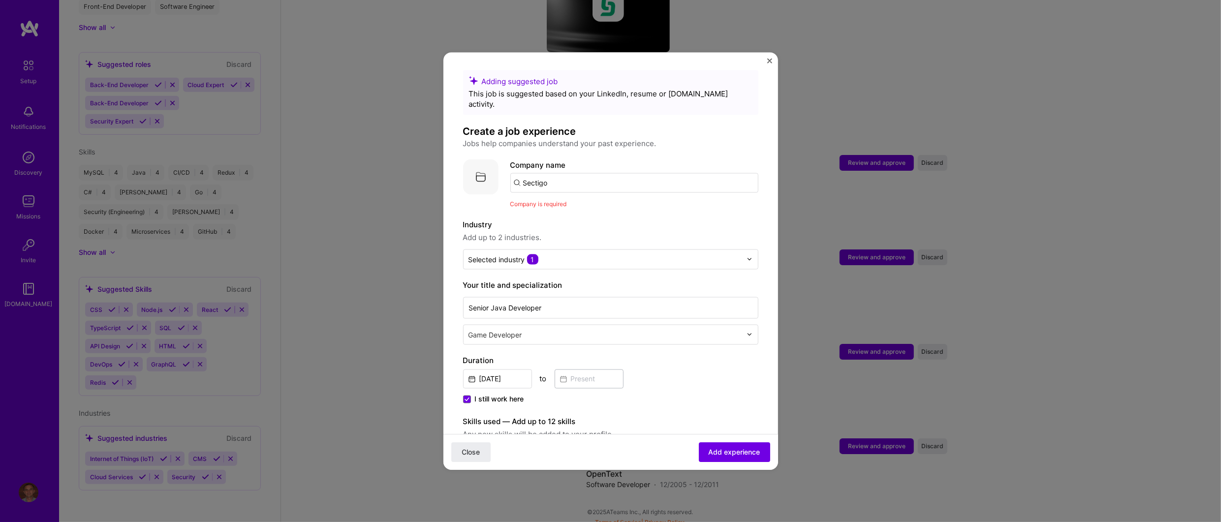
click at [608, 173] on input "Sectigo" at bounding box center [634, 183] width 248 height 20
click at [553, 176] on input "Sectigo" at bounding box center [634, 183] width 248 height 20
click at [593, 229] on div "Sectigo" at bounding box center [582, 237] width 35 height 17
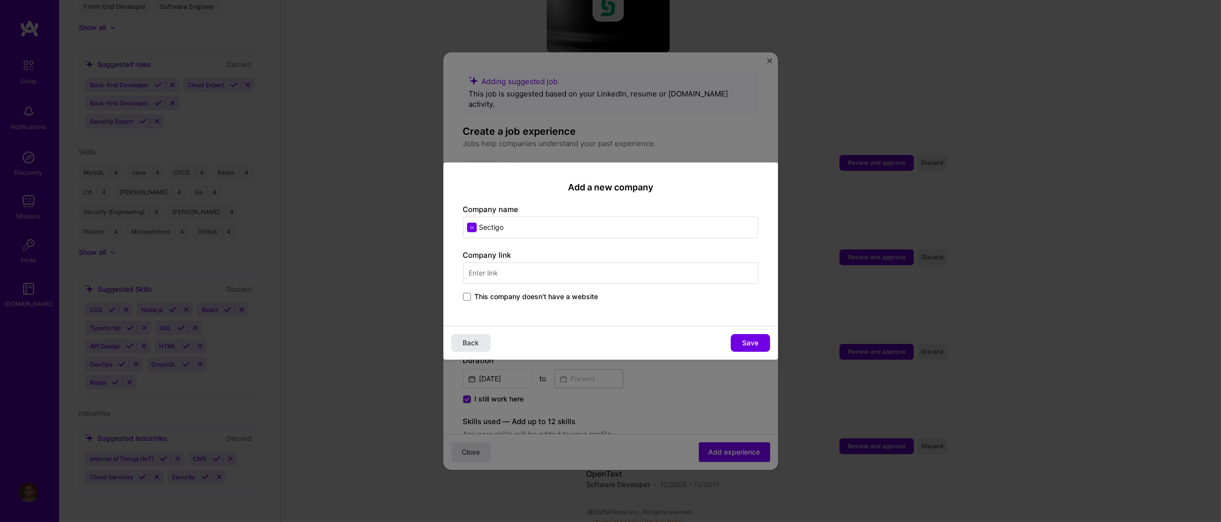
click at [465, 346] on span "Back" at bounding box center [471, 343] width 16 height 10
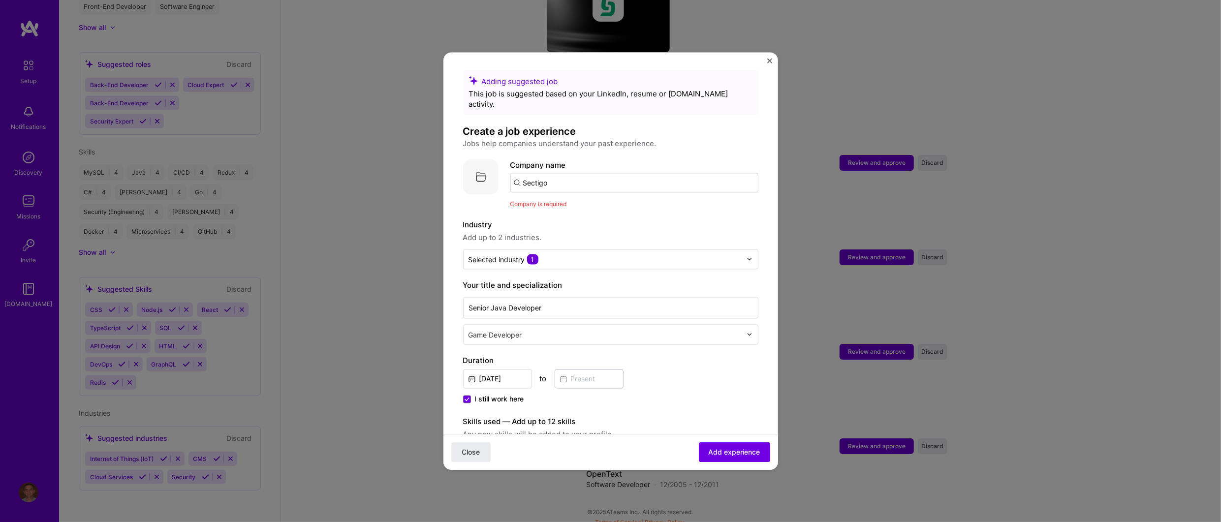
click at [559, 174] on input "Sectigo" at bounding box center [634, 183] width 248 height 20
type input "Sectigo"
click at [538, 197] on div "Sectigo [DOMAIN_NAME]" at bounding box center [584, 211] width 148 height 28
click at [735, 453] on span "Add experience" at bounding box center [735, 452] width 52 height 10
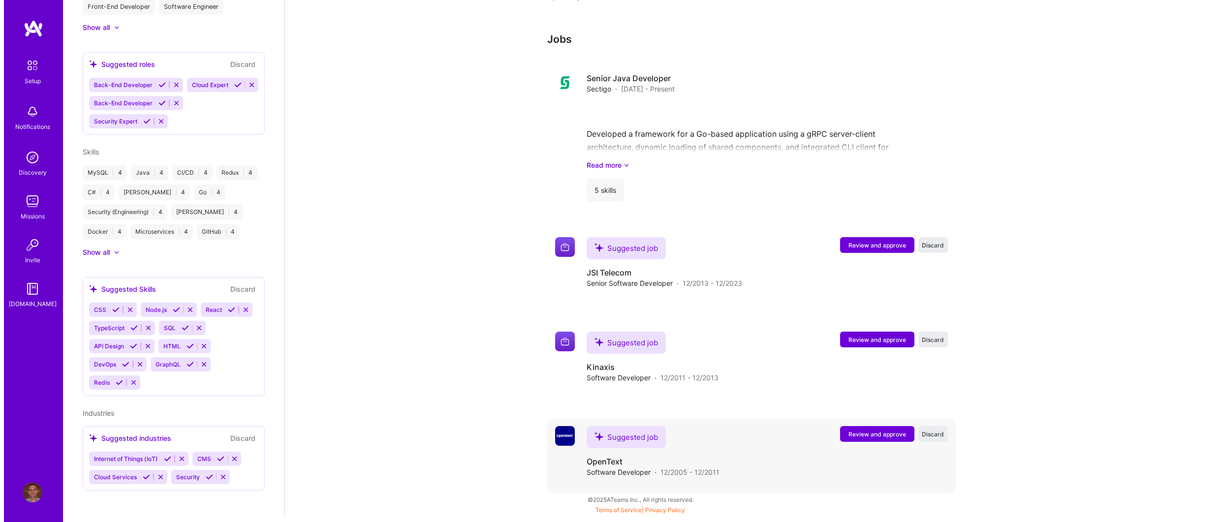
scroll to position [776, 0]
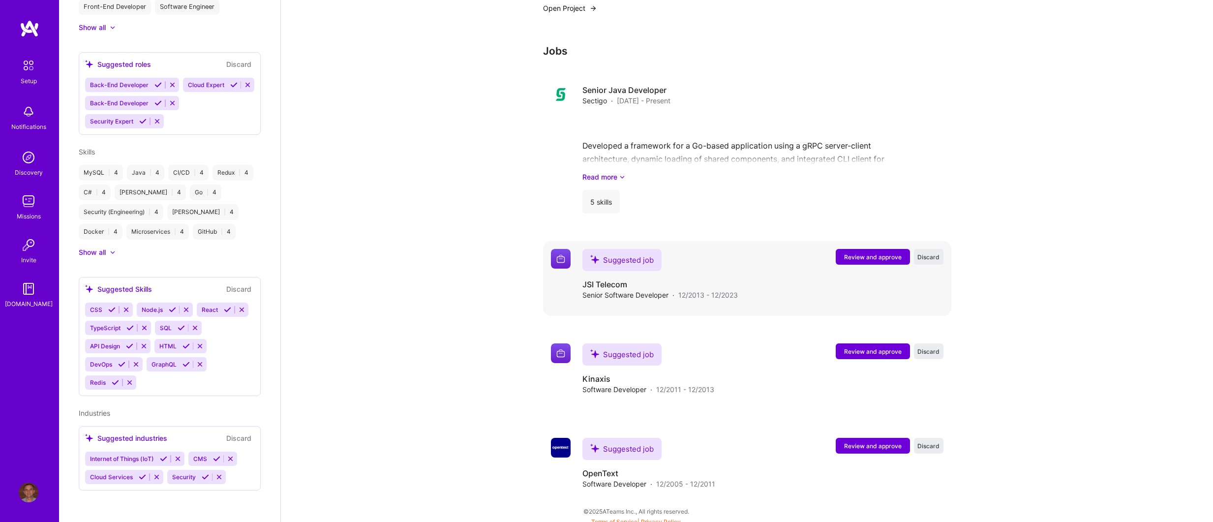
click at [875, 253] on span "Review and approve" at bounding box center [873, 257] width 58 height 8
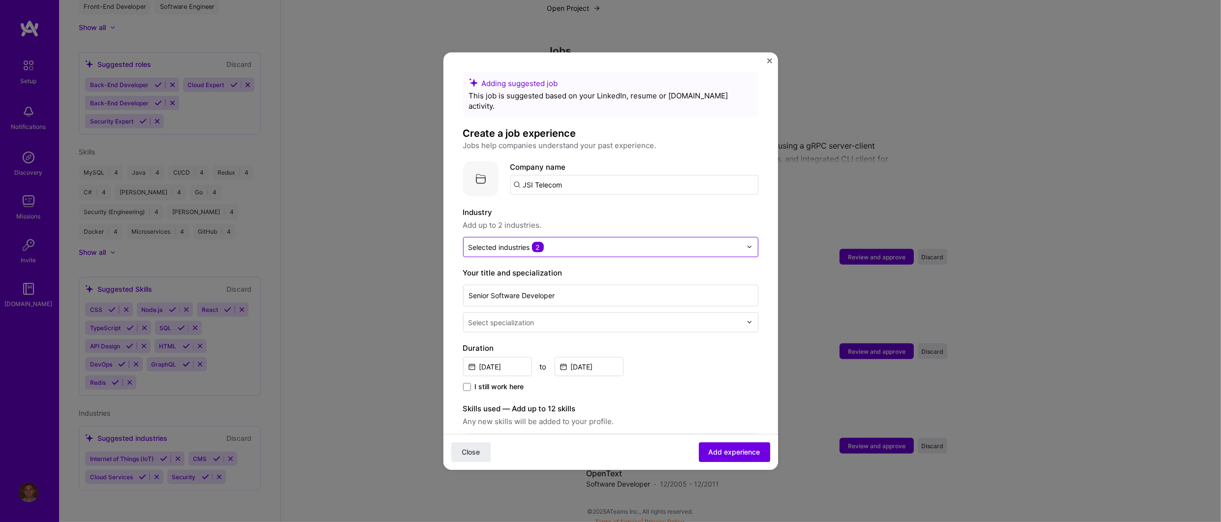
click at [722, 242] on input "text" at bounding box center [604, 247] width 273 height 10
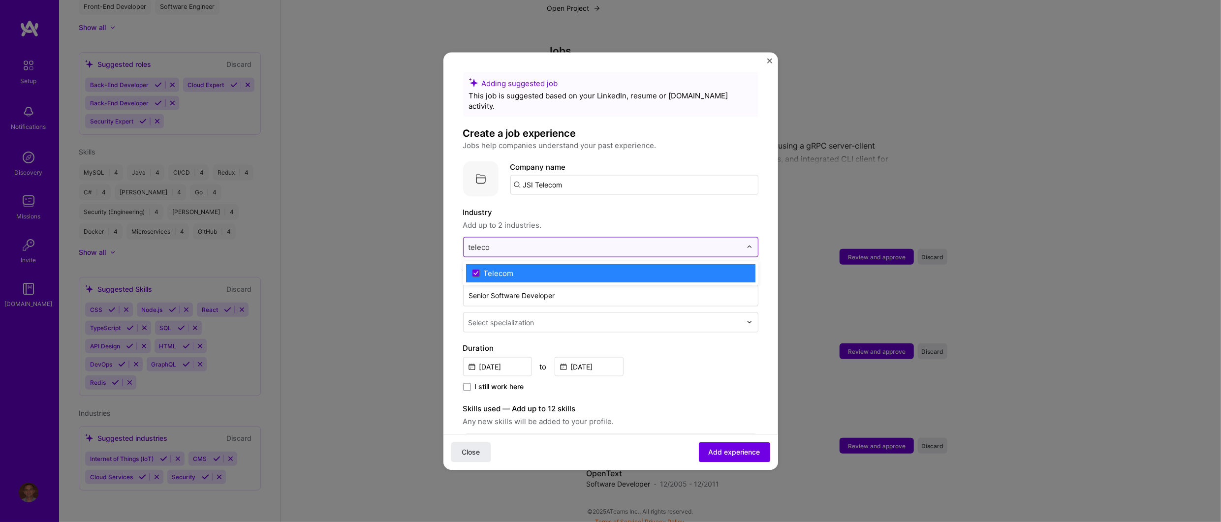
type input "telecom"
click at [500, 268] on div "Telecom" at bounding box center [499, 273] width 30 height 10
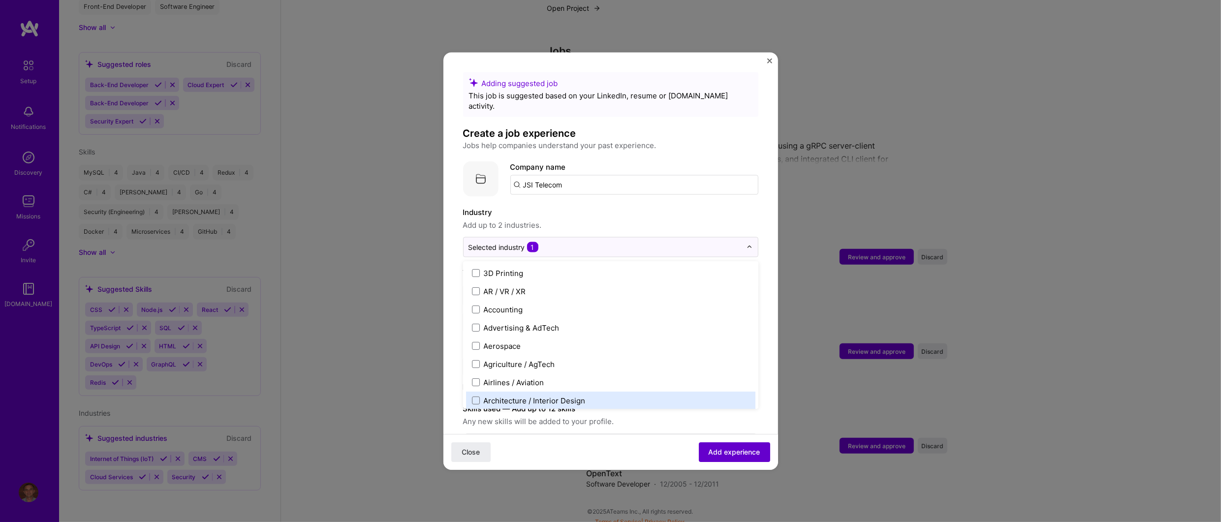
click at [733, 455] on span "Add experience" at bounding box center [735, 452] width 52 height 10
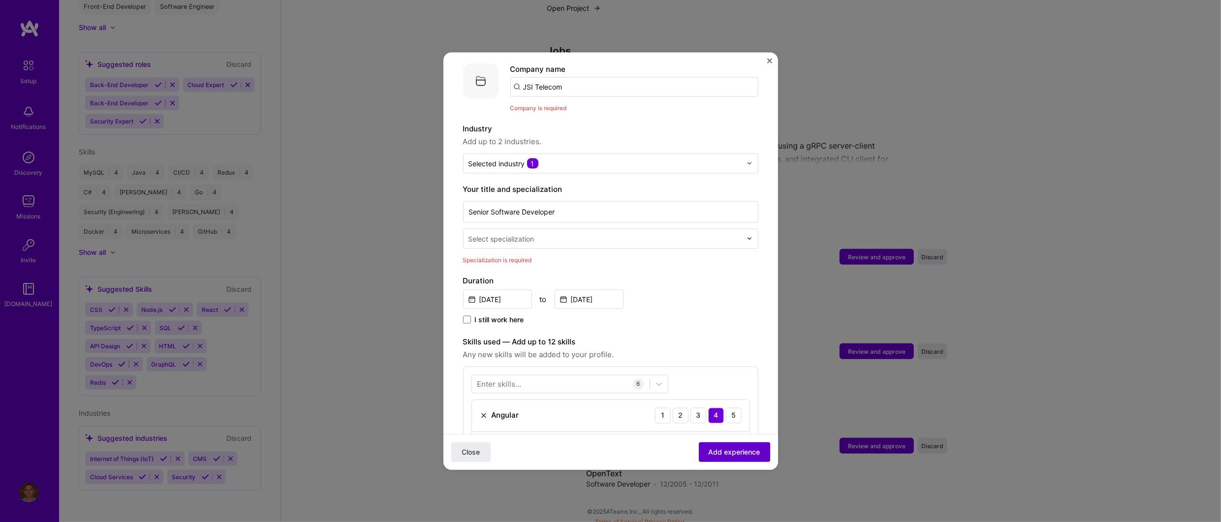
scroll to position [98, 0]
click at [566, 76] on input "JSI Telecom" at bounding box center [634, 86] width 248 height 20
type input "JSI Telecom"
click at [589, 106] on div "JSI Telecom" at bounding box center [590, 113] width 51 height 17
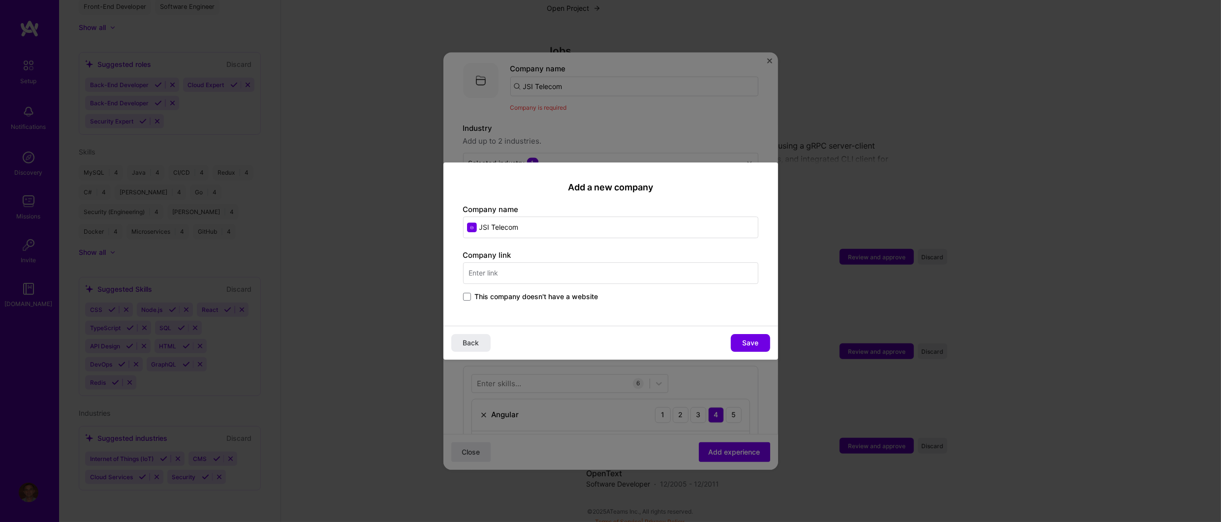
click at [512, 274] on input "text" at bounding box center [610, 273] width 295 height 22
drag, startPoint x: 512, startPoint y: 274, endPoint x: 432, endPoint y: 278, distance: 79.3
click at [432, 278] on div "Add a new company Company name JSI Telecom Company link jsitelecom This company…" at bounding box center [610, 261] width 1221 height 522
click at [510, 270] on input "jsitelecom" at bounding box center [610, 273] width 295 height 22
drag, startPoint x: 484, startPoint y: 271, endPoint x: 432, endPoint y: 271, distance: 52.2
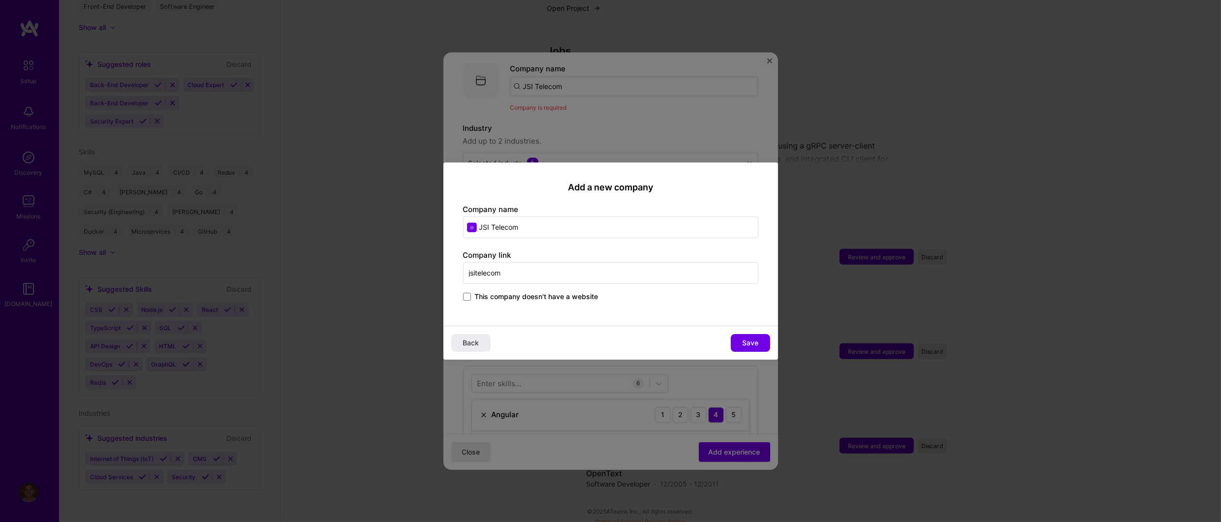
click at [432, 271] on div "Add a new company Company name JSI Telecom Company link jsitelecom This company…" at bounding box center [610, 261] width 1221 height 522
paste input "[URL][DOMAIN_NAME]"
type input "[URL][DOMAIN_NAME]"
click at [746, 342] on span "Save" at bounding box center [750, 343] width 16 height 10
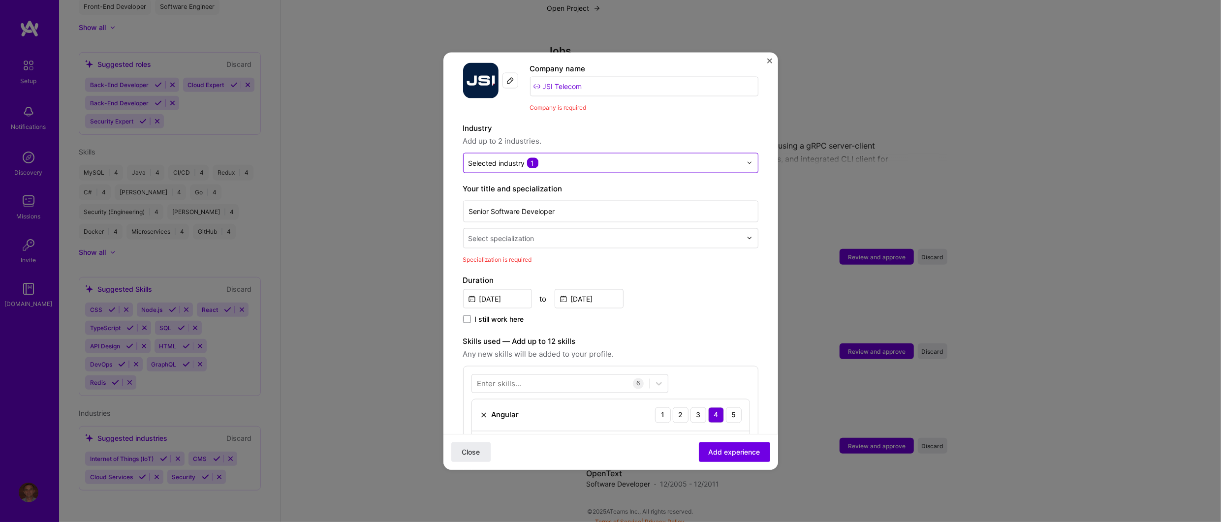
click at [746, 160] on img at bounding box center [749, 163] width 6 height 6
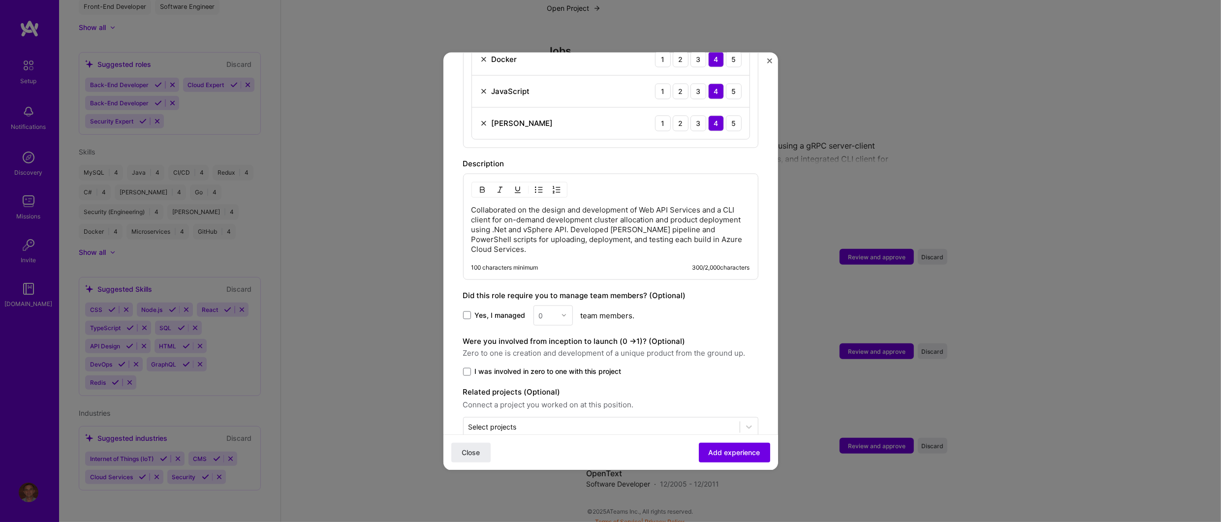
scroll to position [558, 0]
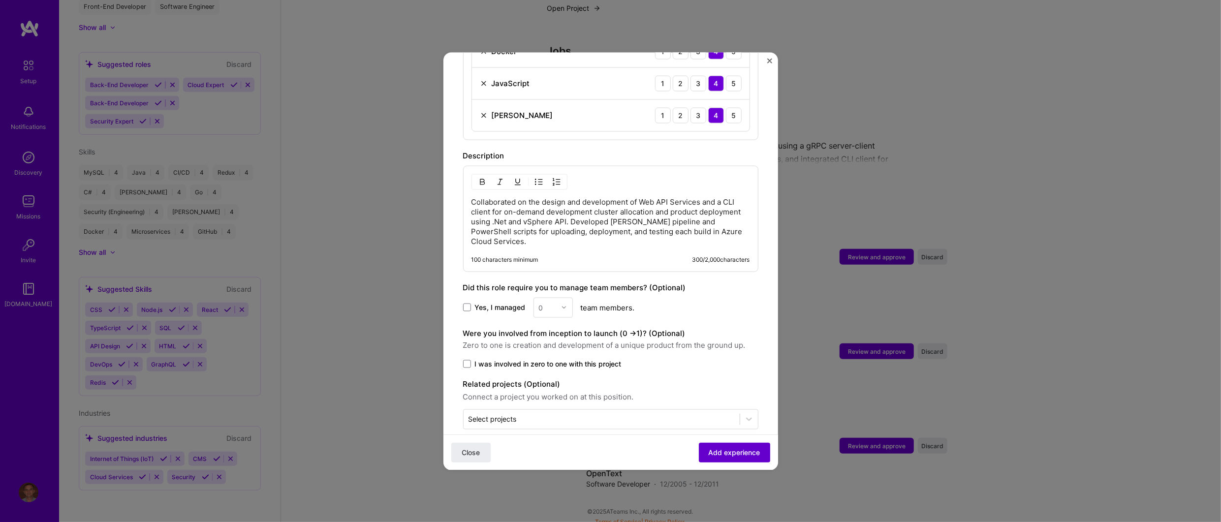
click at [730, 453] on span "Add experience" at bounding box center [735, 452] width 52 height 10
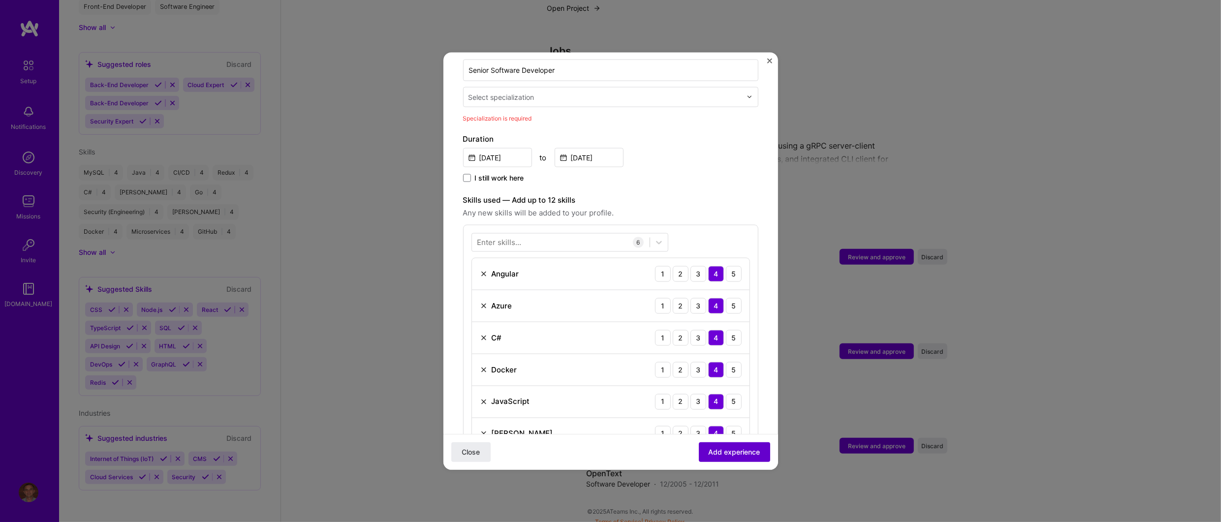
scroll to position [218, 0]
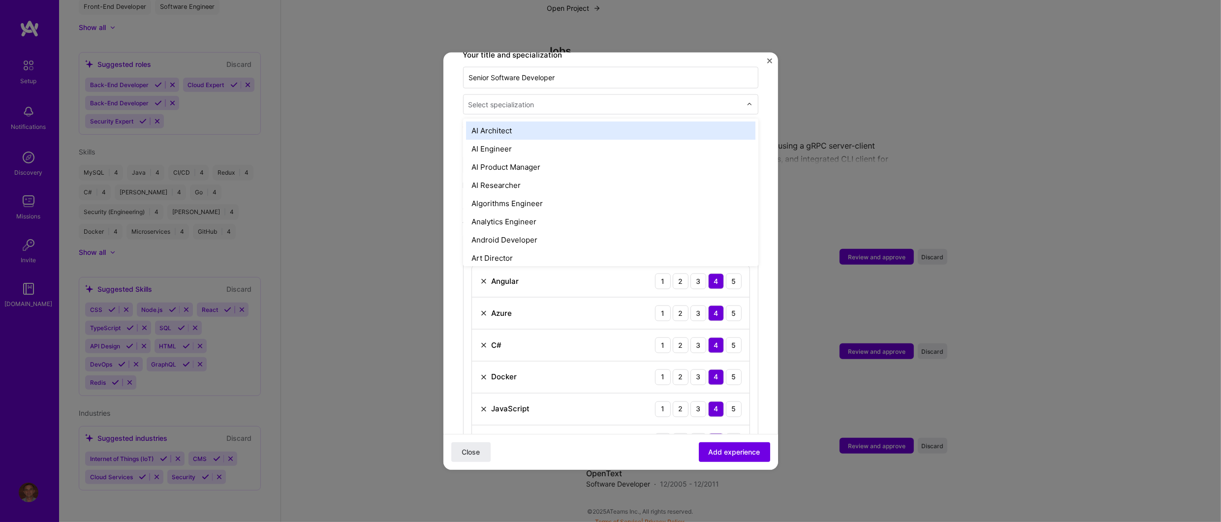
click at [746, 101] on img at bounding box center [749, 104] width 6 height 6
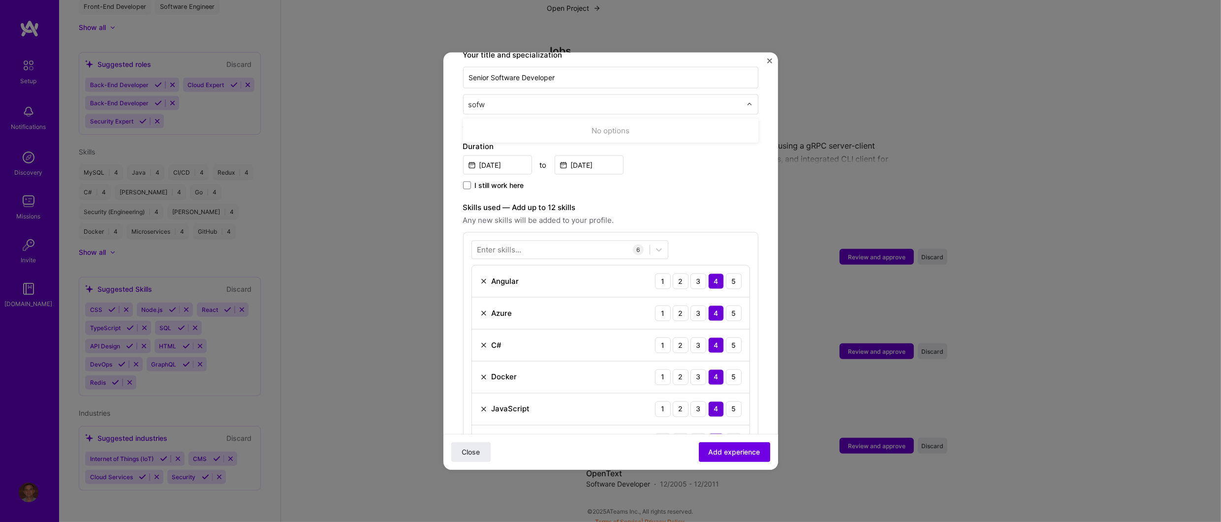
type input "sof"
click at [529, 143] on div "Software Engineer" at bounding box center [610, 148] width 289 height 18
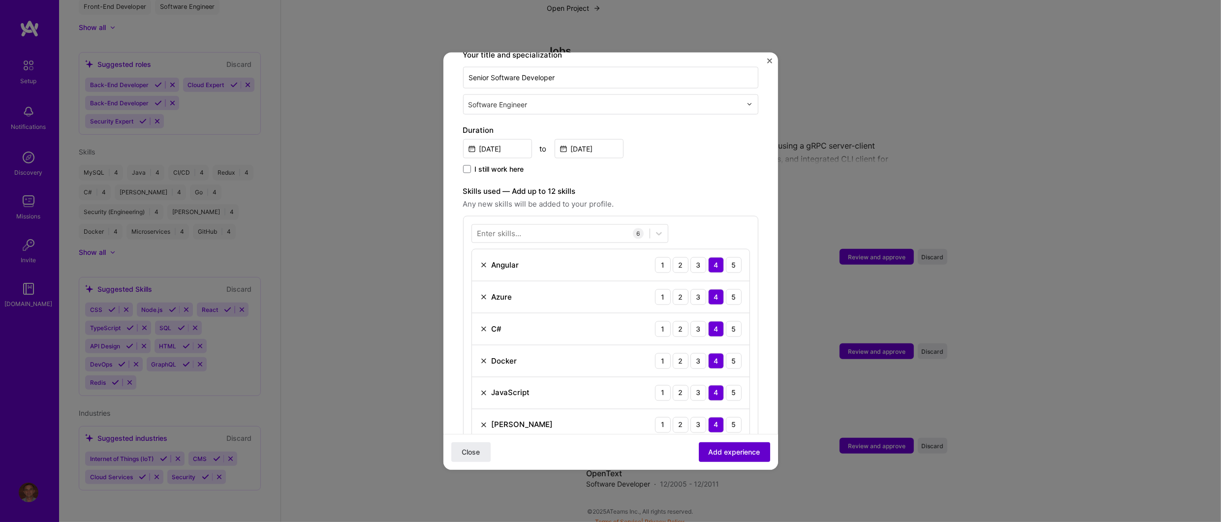
click at [720, 453] on span "Add experience" at bounding box center [735, 452] width 52 height 10
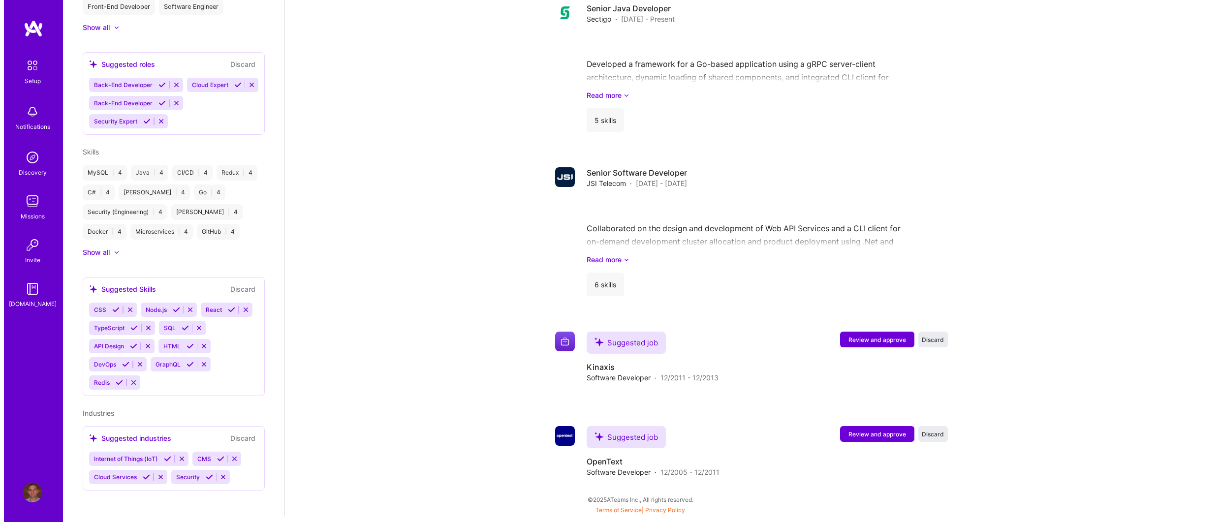
scroll to position [846, 0]
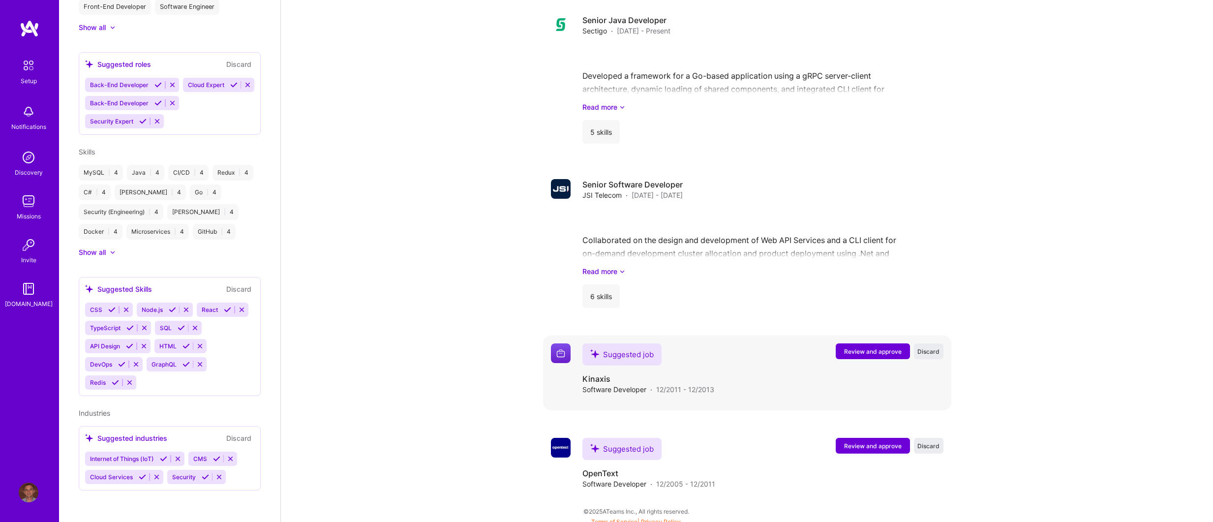
click at [859, 347] on span "Review and approve" at bounding box center [873, 351] width 58 height 8
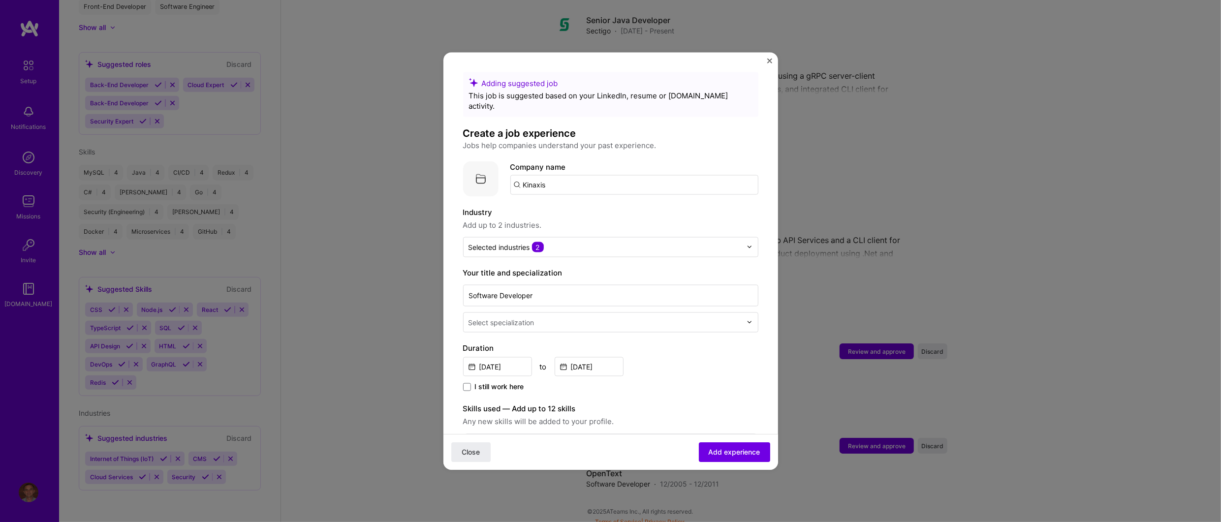
click at [599, 175] on input "Kinaxis" at bounding box center [634, 185] width 248 height 20
type input "Kinaxis"
click at [584, 203] on div "Kinaxis" at bounding box center [582, 211] width 34 height 17
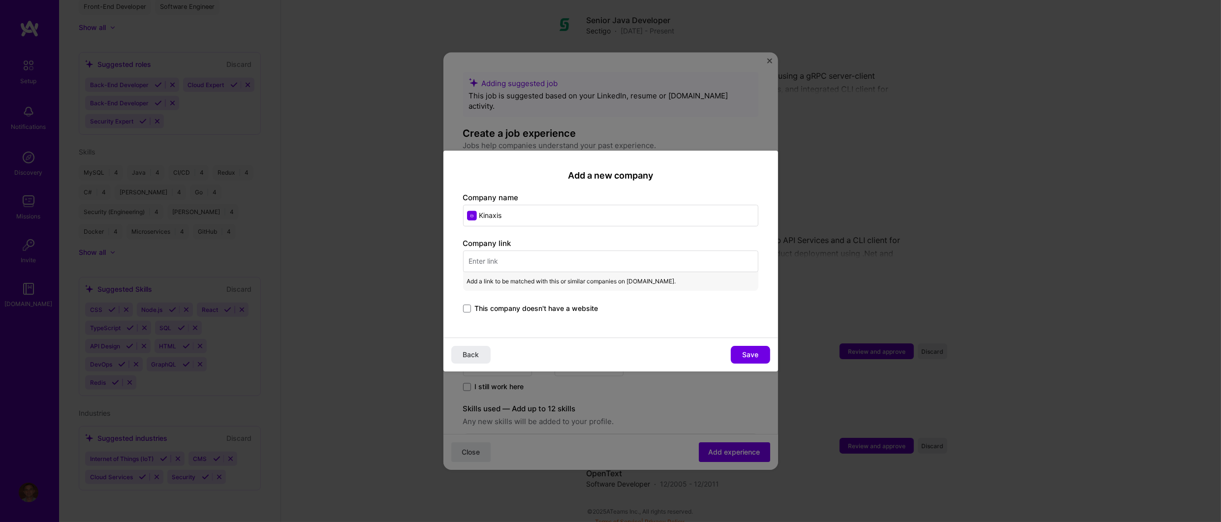
click at [494, 264] on input "text" at bounding box center [610, 261] width 295 height 22
paste input "[URL][DOMAIN_NAME]"
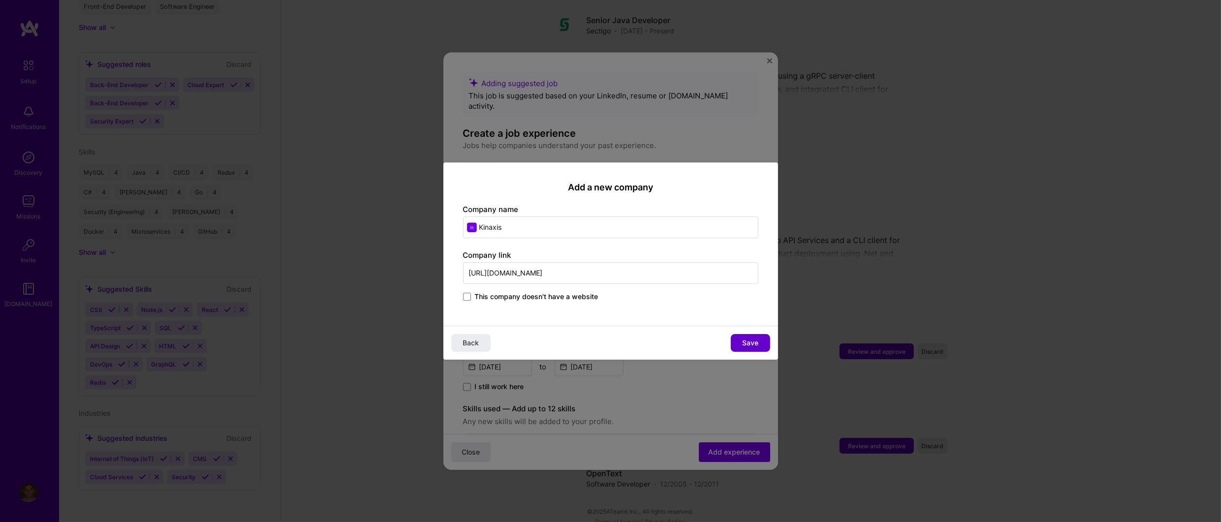
type input "[URL][DOMAIN_NAME]"
click at [758, 344] on button "Save" at bounding box center [750, 343] width 39 height 18
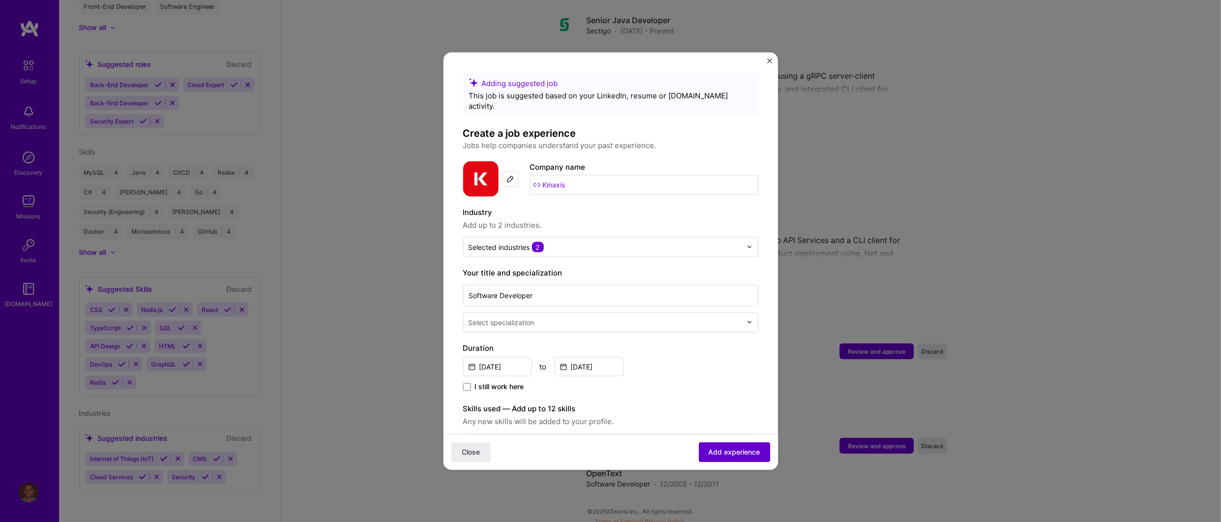
click at [729, 453] on span "Add experience" at bounding box center [735, 452] width 52 height 10
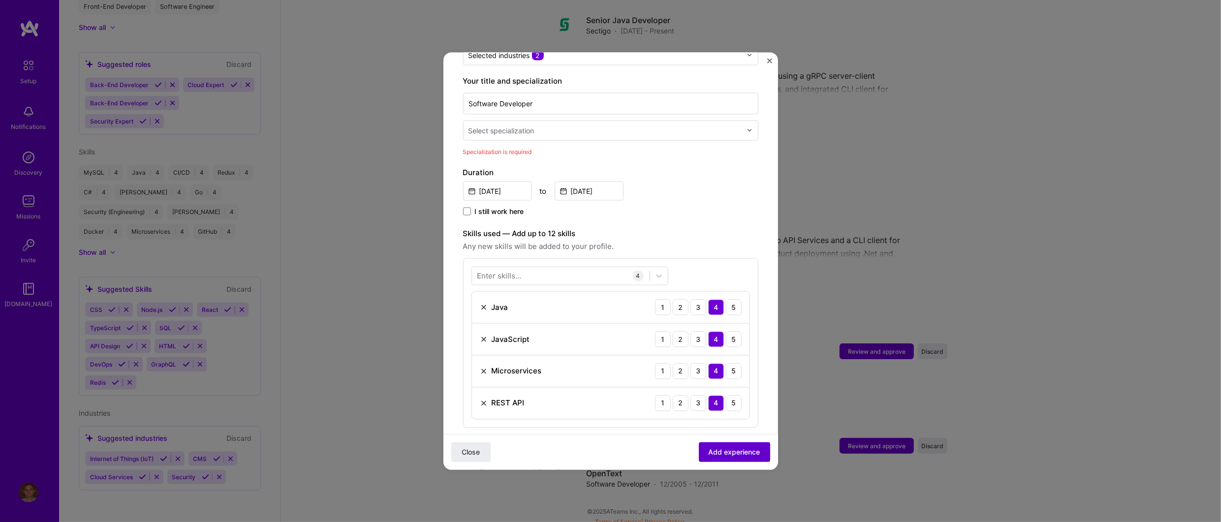
scroll to position [204, 0]
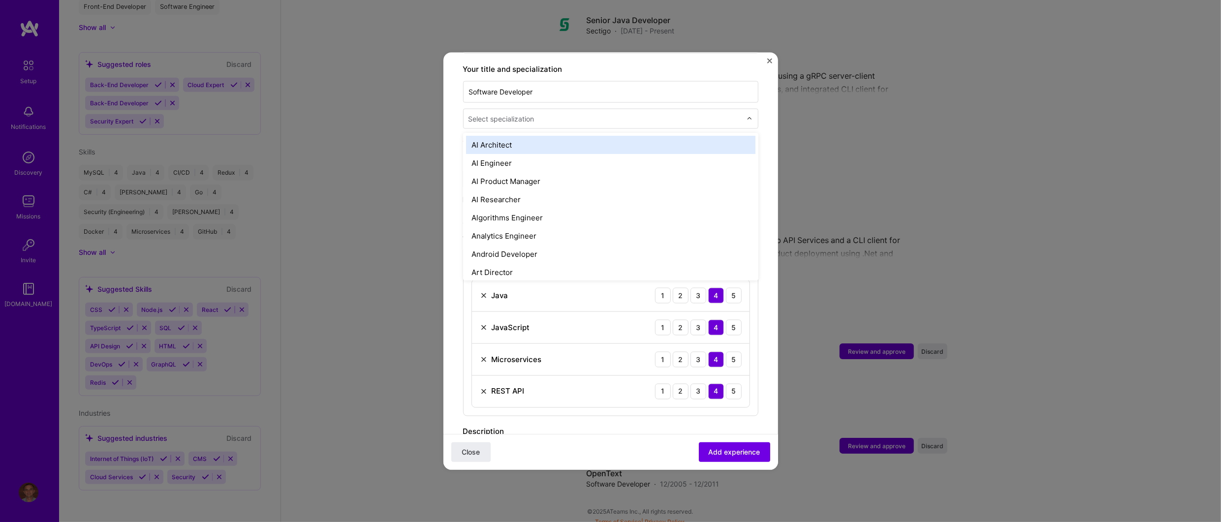
click at [746, 116] on img at bounding box center [749, 119] width 6 height 6
type input "sof"
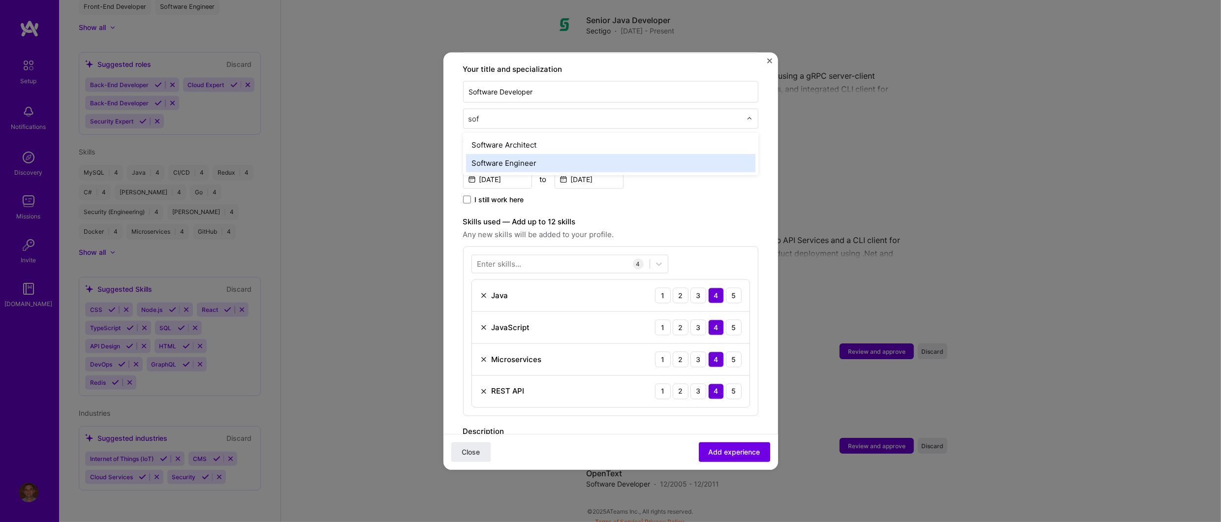
click at [519, 155] on div "Software Engineer" at bounding box center [610, 163] width 289 height 18
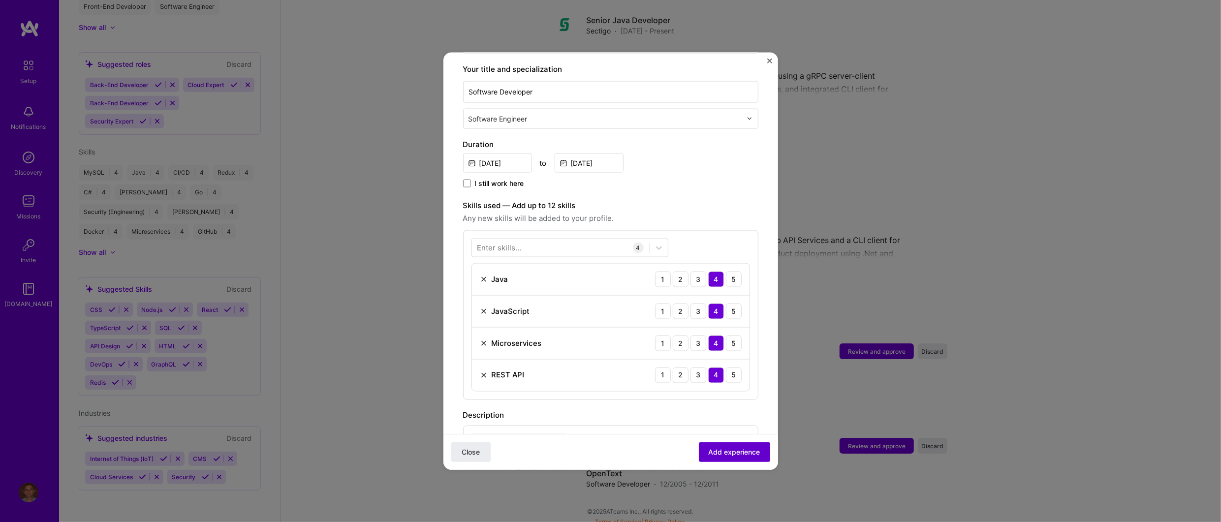
click at [732, 456] on span "Add experience" at bounding box center [735, 452] width 52 height 10
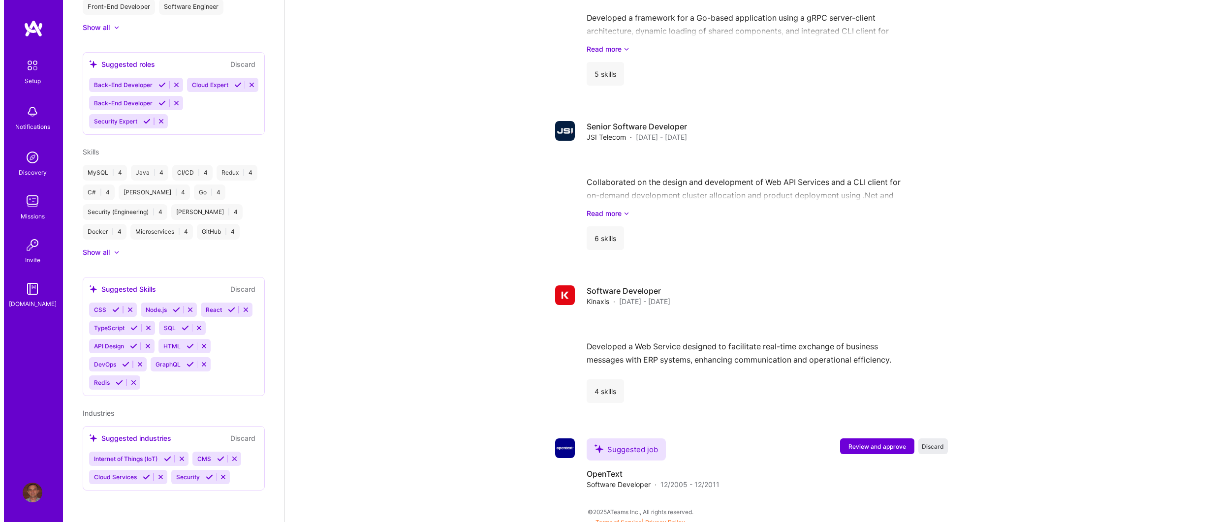
scroll to position [890, 0]
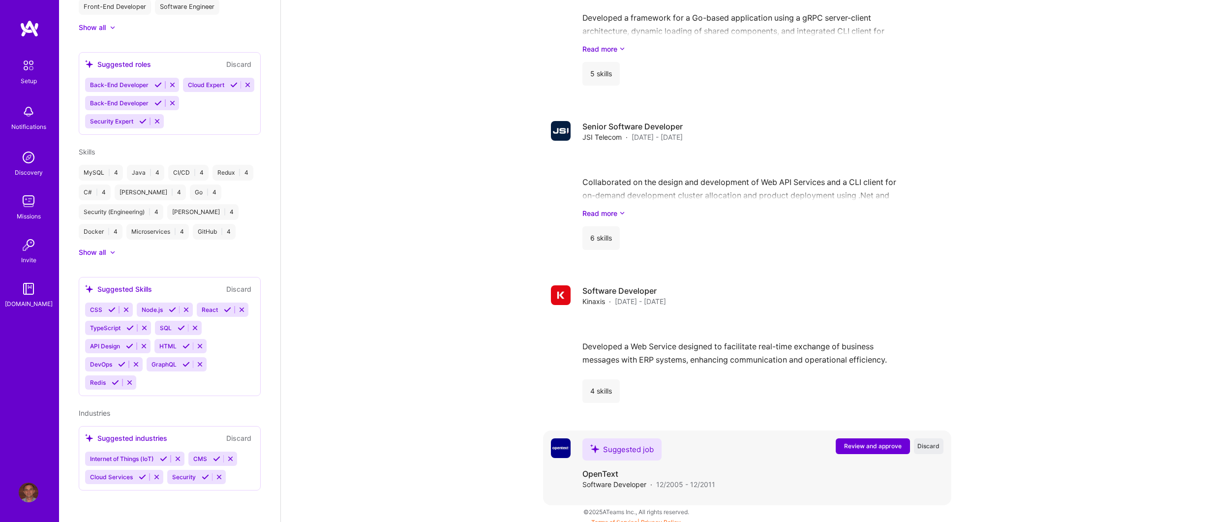
click at [859, 442] on span "Review and approve" at bounding box center [873, 446] width 58 height 8
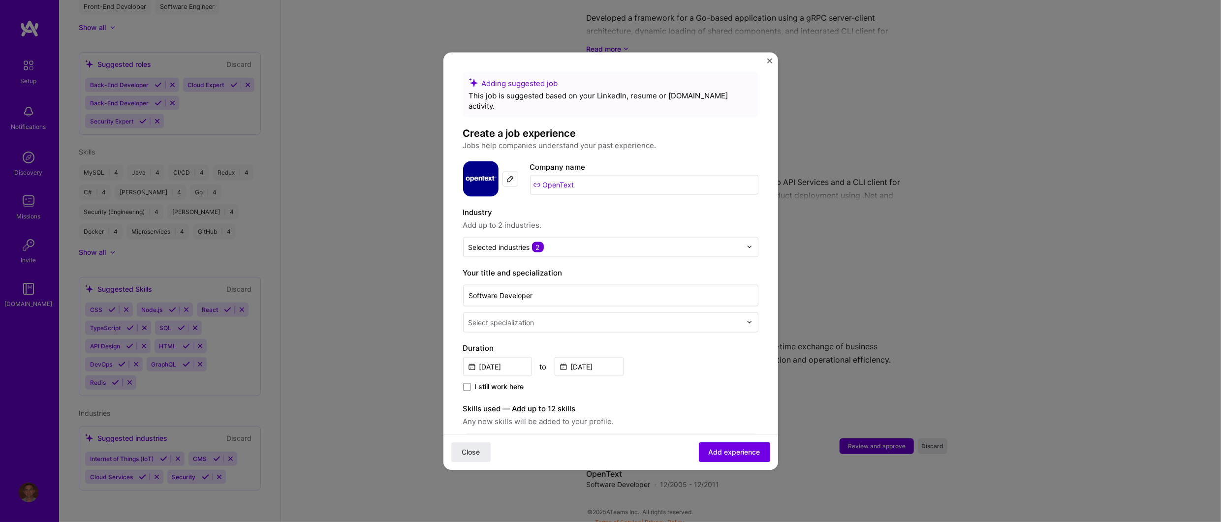
click at [602, 175] on input "OpenText" at bounding box center [644, 185] width 228 height 20
click at [737, 237] on div "Selected industries 2" at bounding box center [604, 246] width 283 height 19
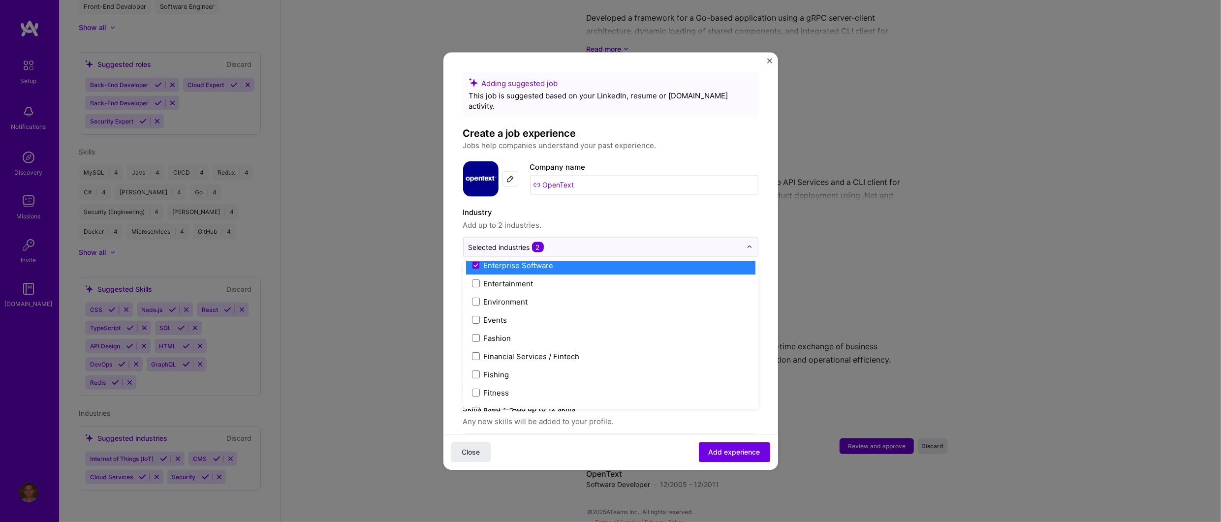
scroll to position [960, 0]
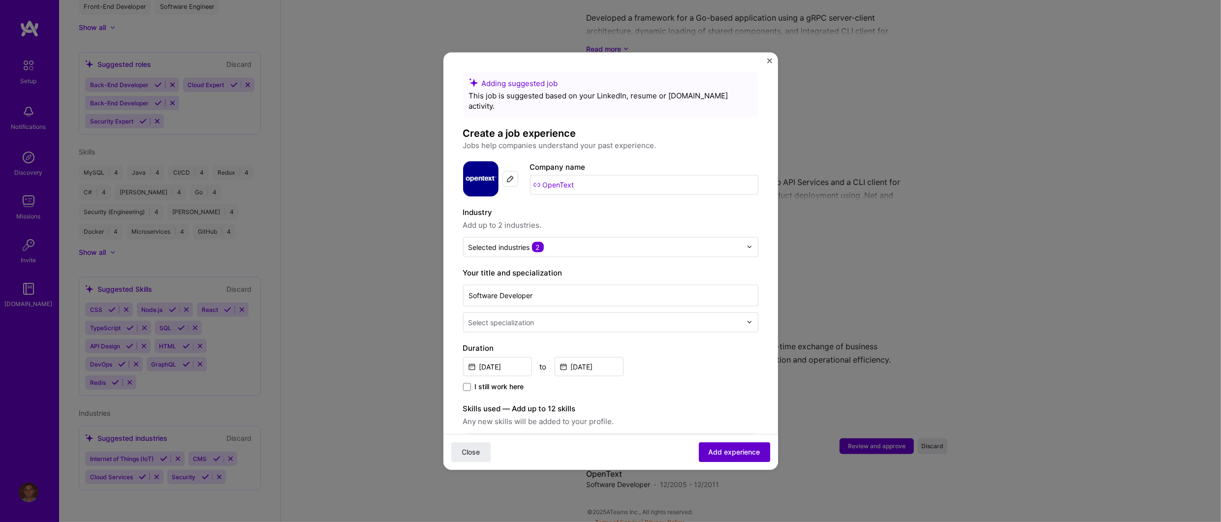
click at [722, 452] on span "Add experience" at bounding box center [735, 452] width 52 height 10
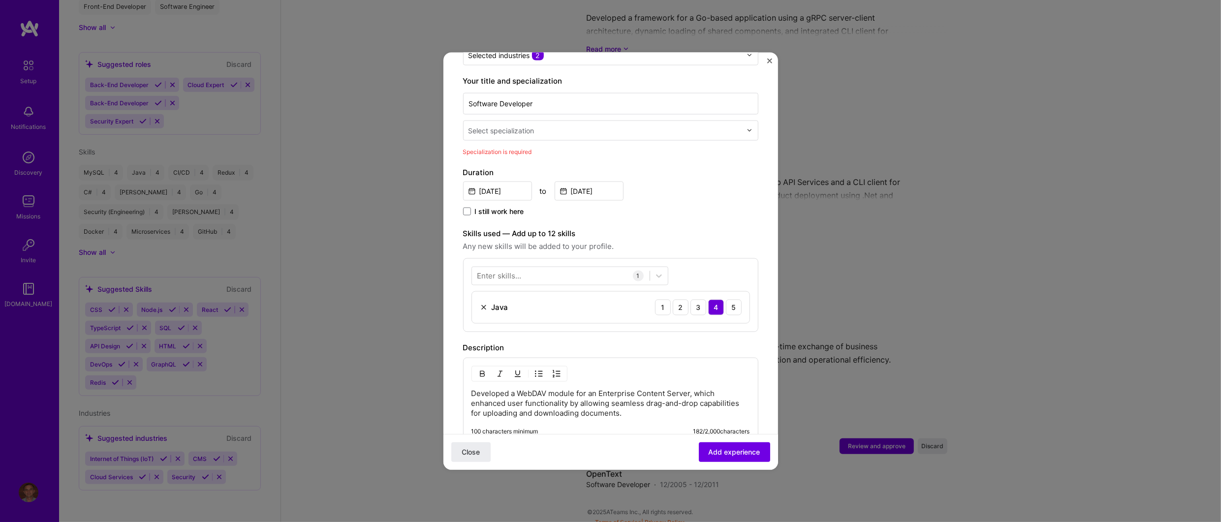
scroll to position [204, 0]
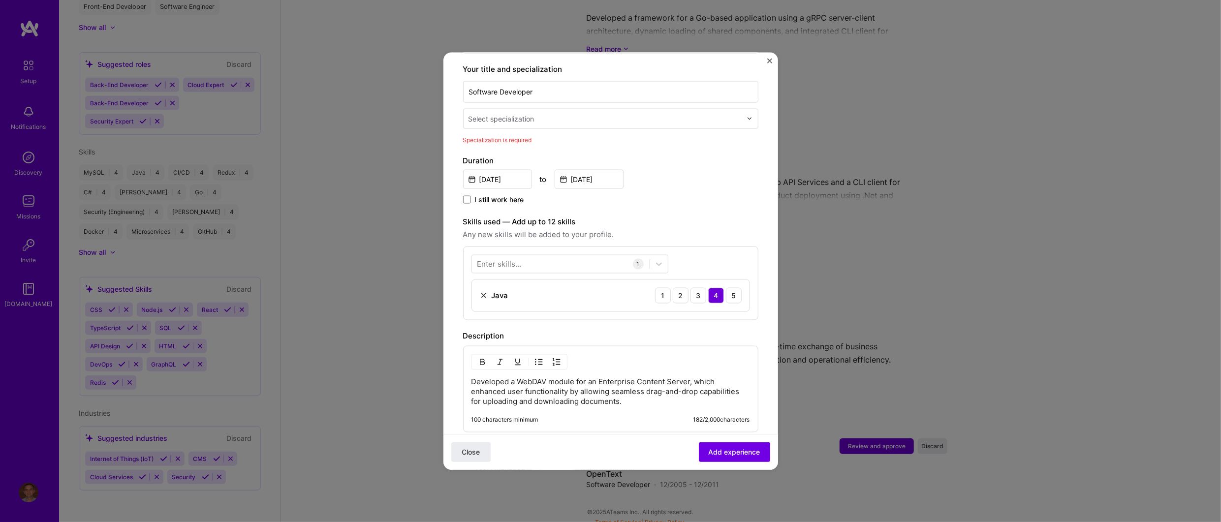
click at [746, 116] on img at bounding box center [749, 119] width 6 height 6
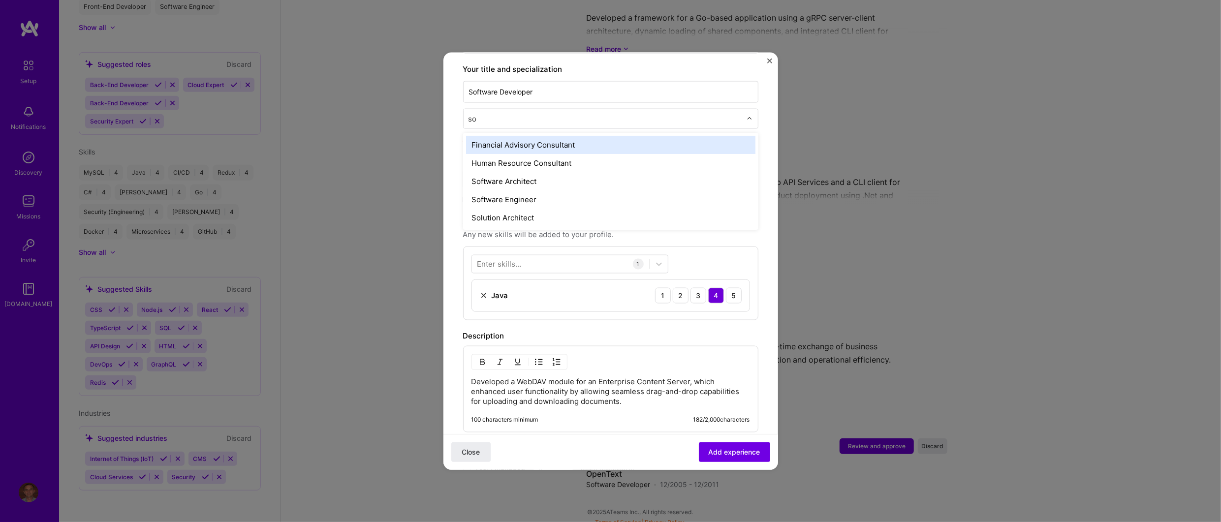
type input "sof"
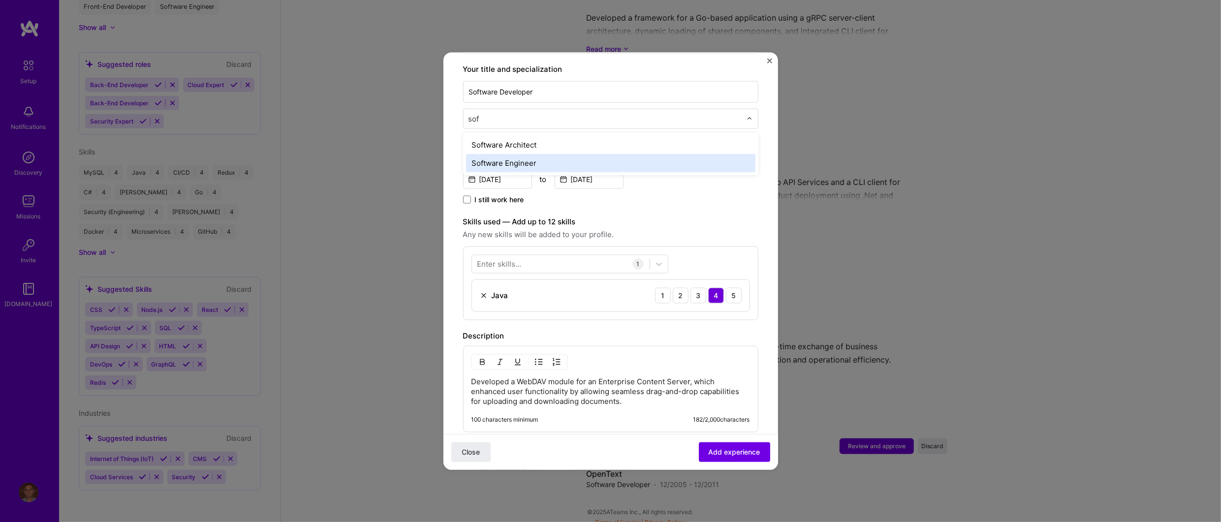
click at [496, 154] on div "Software Engineer" at bounding box center [610, 163] width 289 height 18
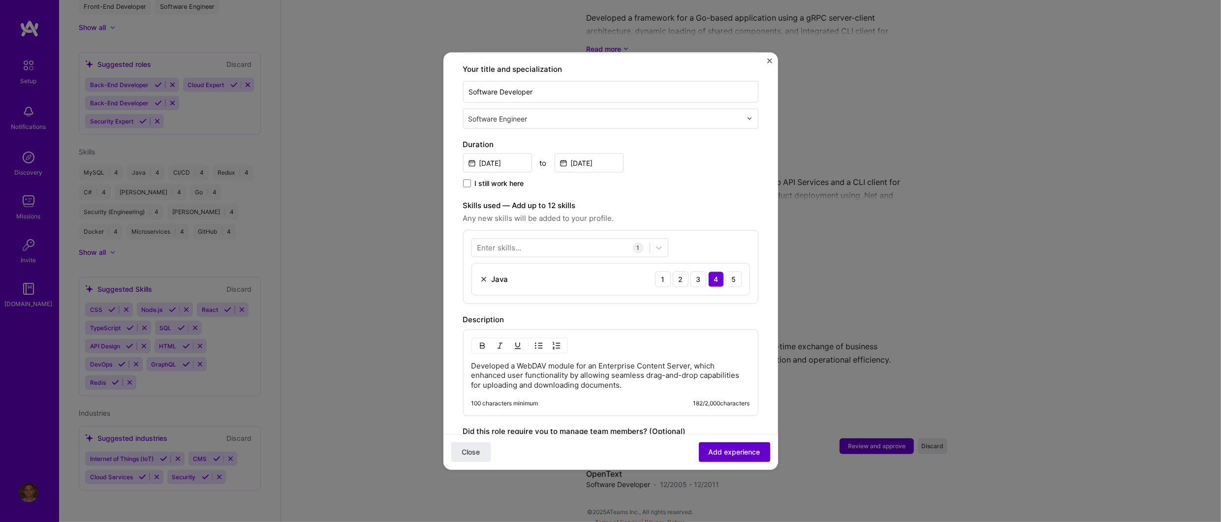
click at [729, 454] on span "Add experience" at bounding box center [735, 452] width 52 height 10
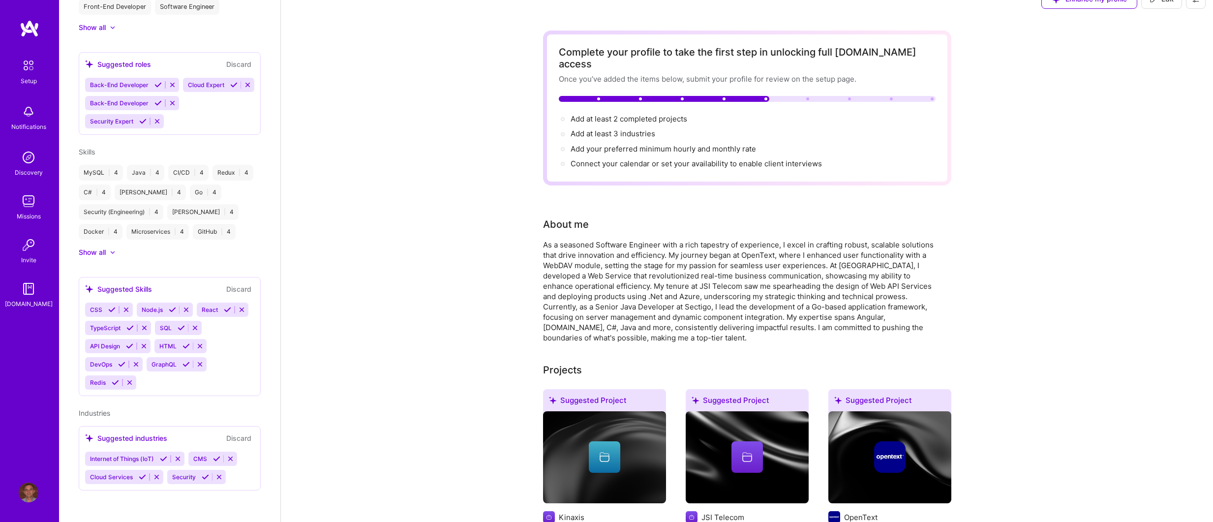
scroll to position [0, 0]
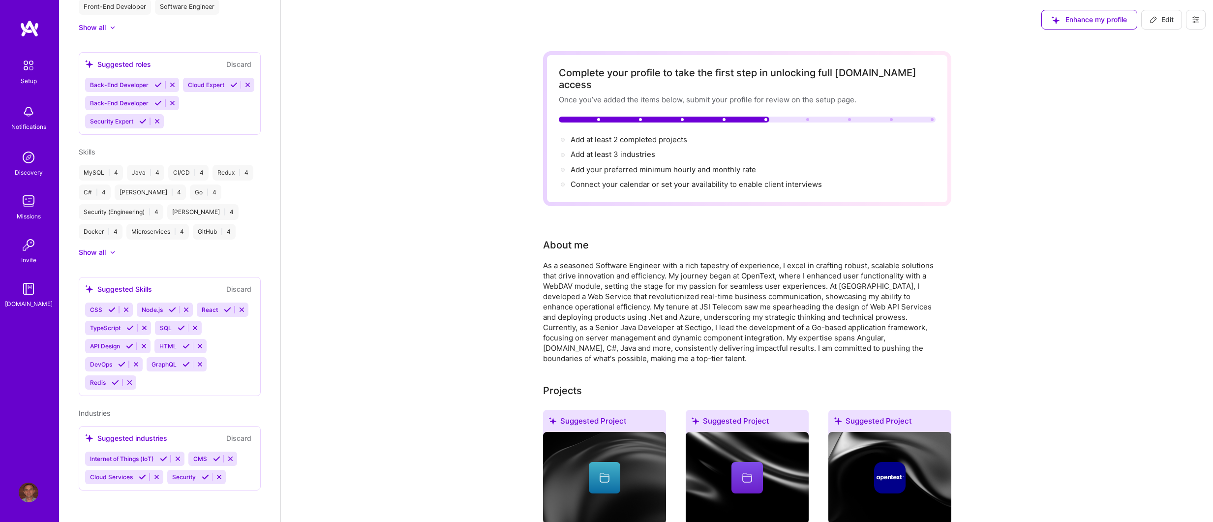
click at [28, 117] on img at bounding box center [29, 112] width 20 height 20
click at [30, 157] on img at bounding box center [29, 158] width 20 height 20
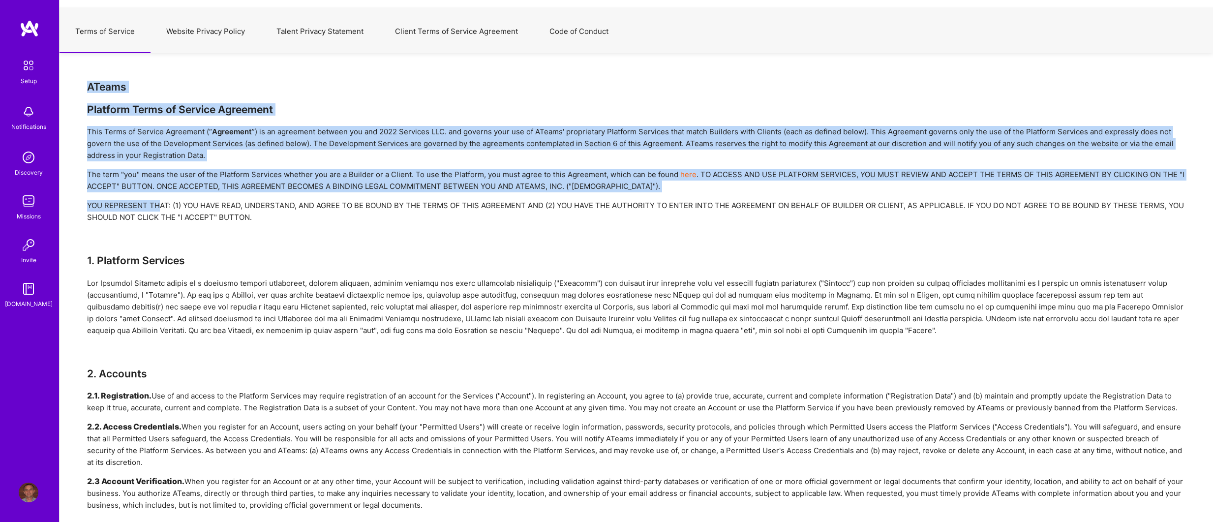
drag, startPoint x: 83, startPoint y: 84, endPoint x: 156, endPoint y: 203, distance: 140.5
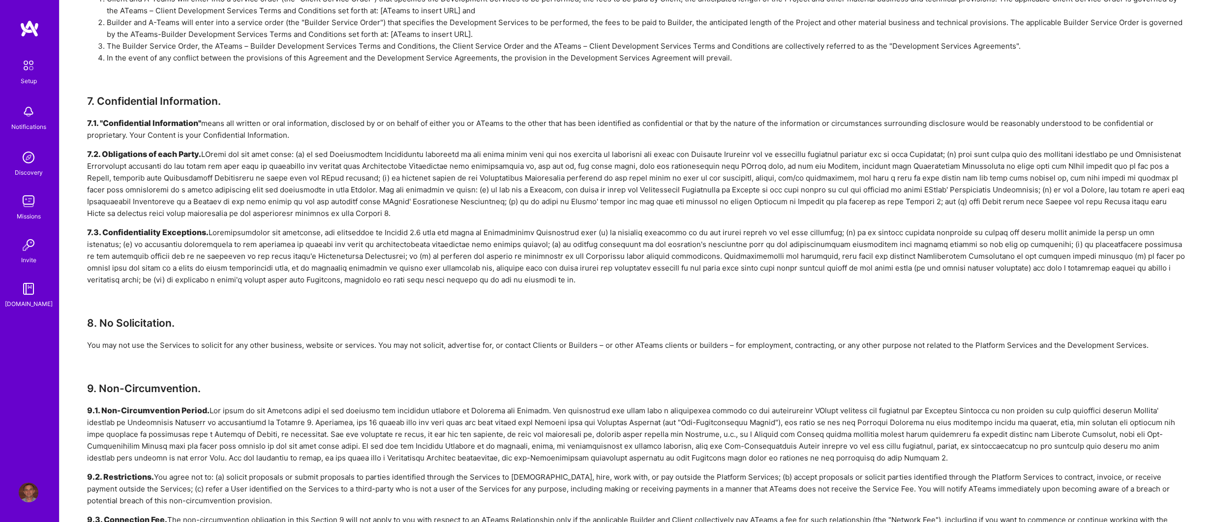
scroll to position [1180, 0]
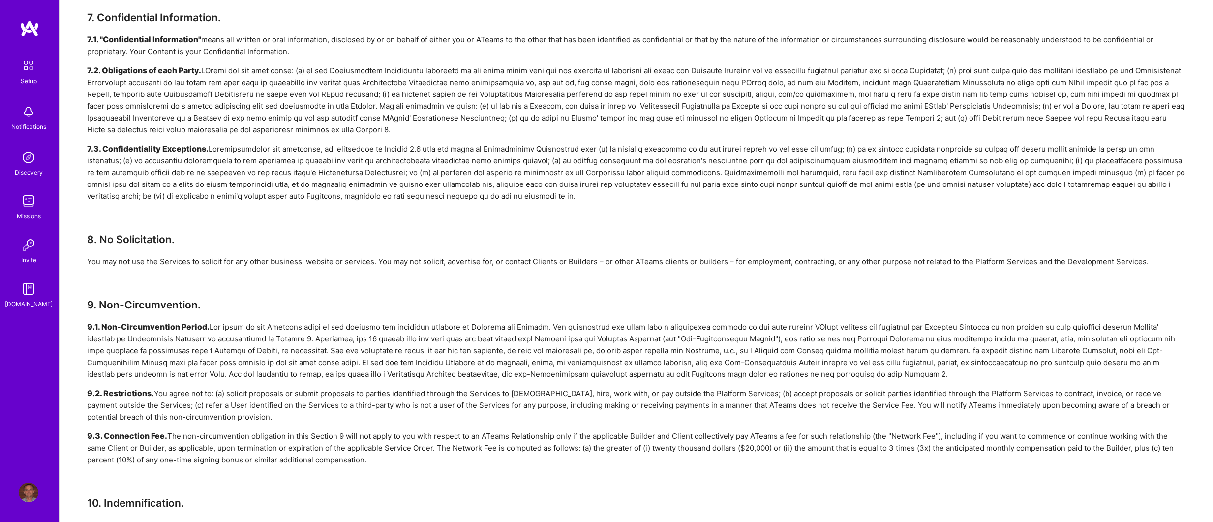
click at [271, 108] on div "7.2. Obligations of each Party." at bounding box center [636, 100] width 1099 height 71
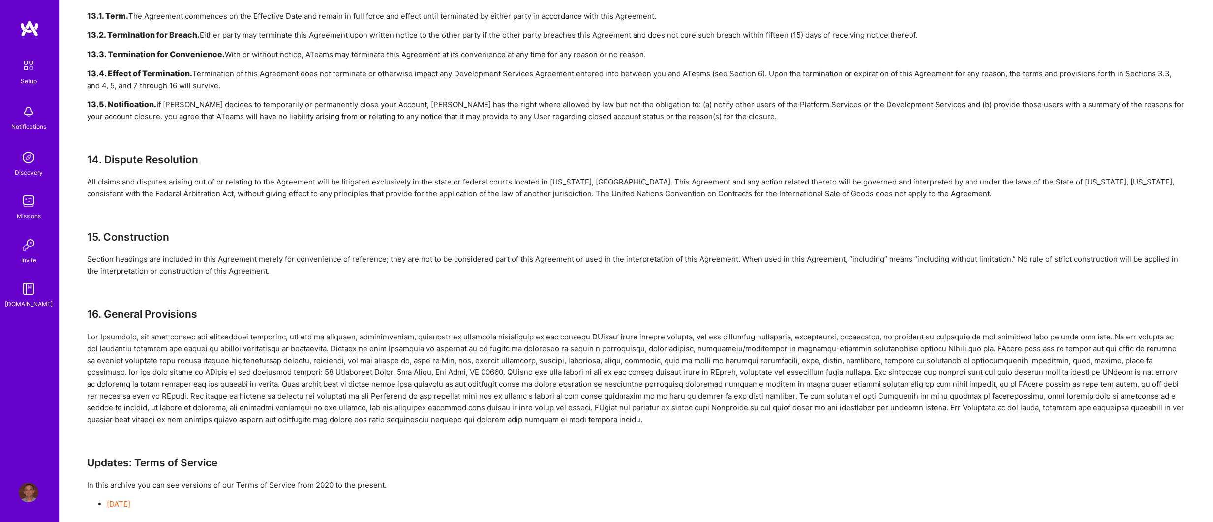
scroll to position [1999, 0]
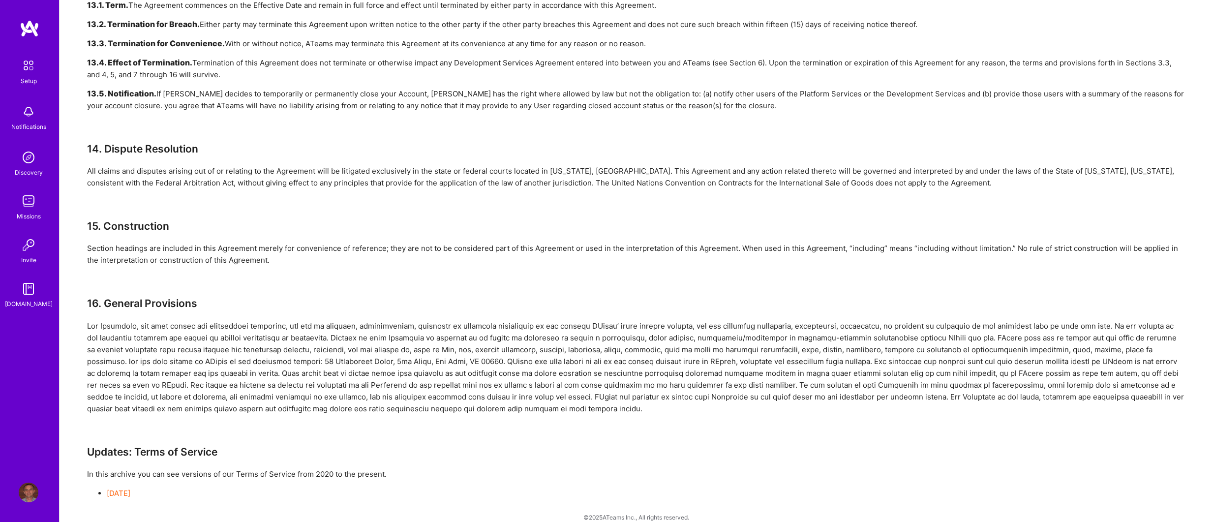
drag, startPoint x: 85, startPoint y: 83, endPoint x: 542, endPoint y: 415, distance: 564.7
copy div "ATeams Platform Terms of Service Agreement This Terms of Service Agreement (“ A…"
